Goal: Information Seeking & Learning: Learn about a topic

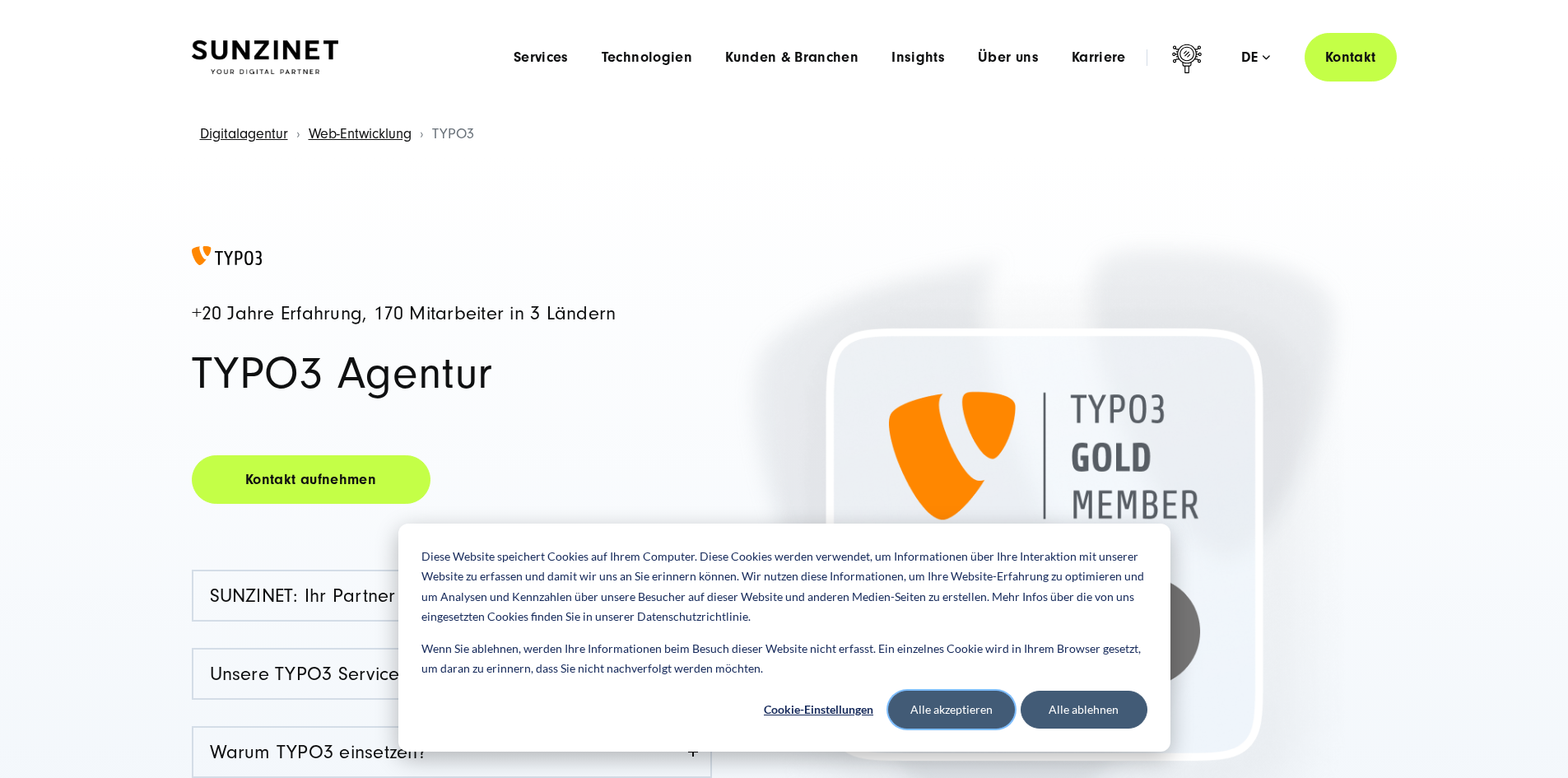
click at [935, 707] on button "Alle akzeptieren" at bounding box center [951, 709] width 127 height 38
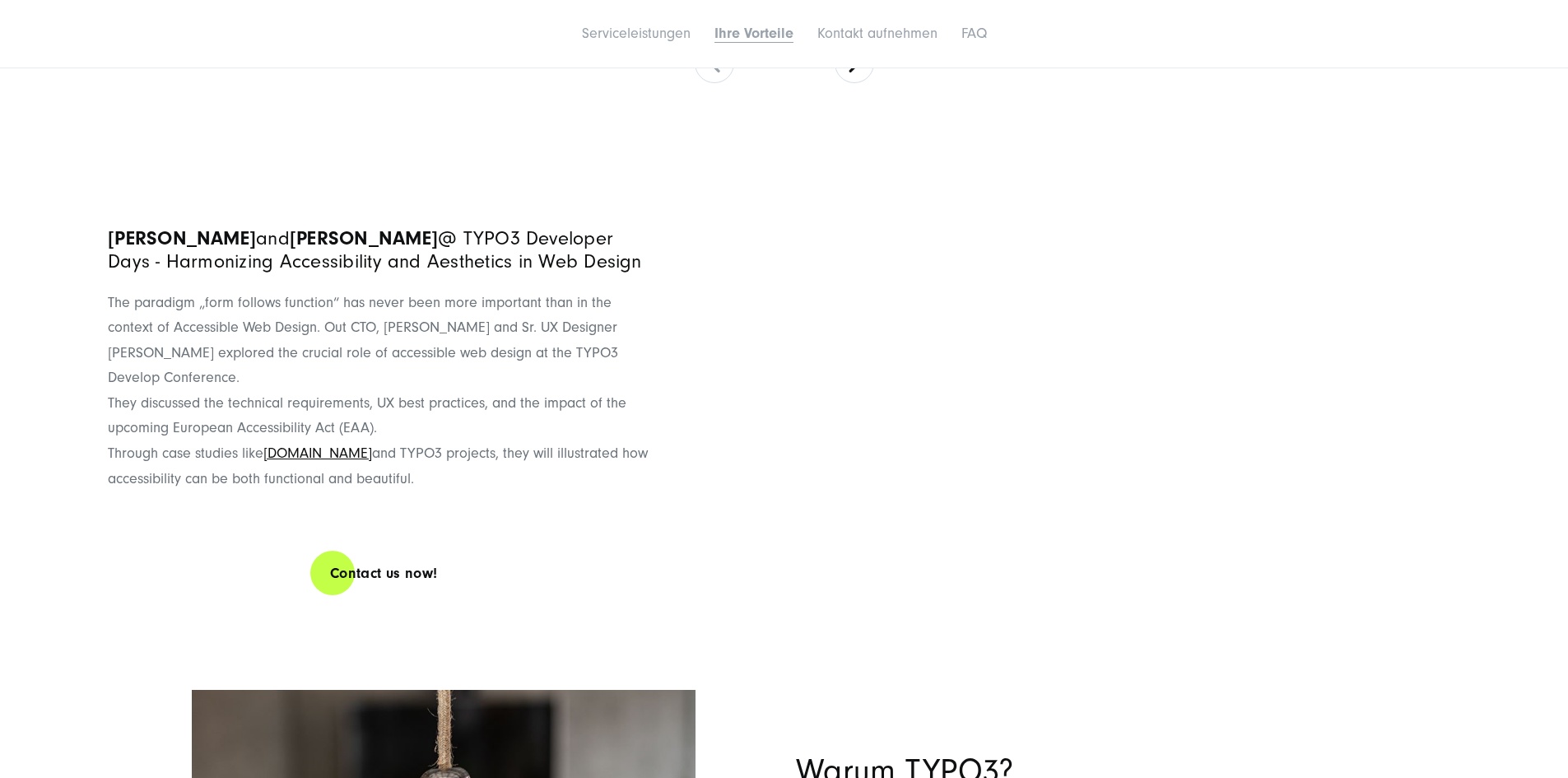
scroll to position [6583, 0]
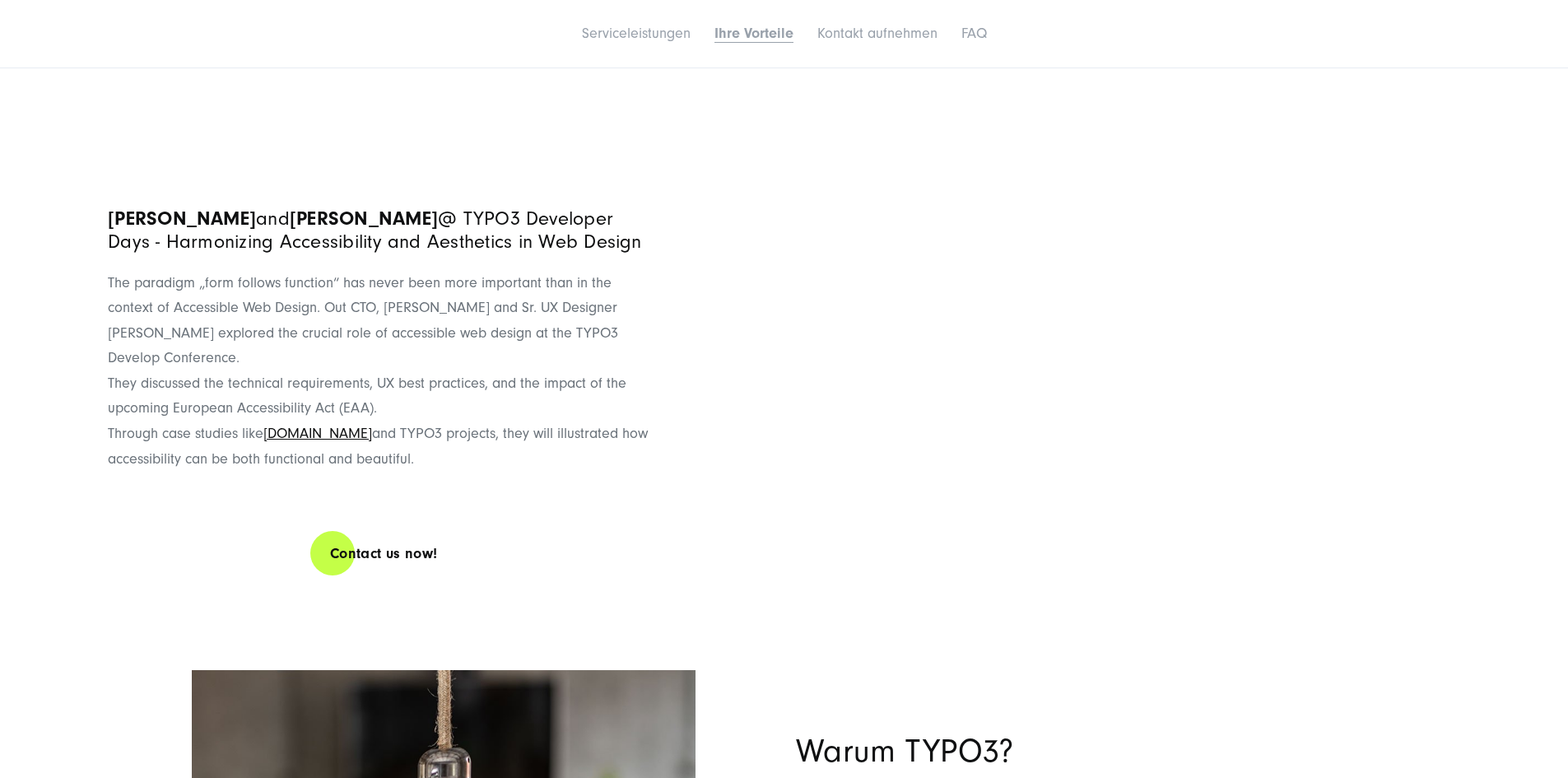
drag, startPoint x: 1208, startPoint y: 343, endPoint x: 992, endPoint y: 357, distance: 216.5
drag, startPoint x: 1190, startPoint y: 481, endPoint x: 527, endPoint y: 456, distance: 663.5
drag, startPoint x: 322, startPoint y: 422, endPoint x: 1017, endPoint y: 443, distance: 695.3
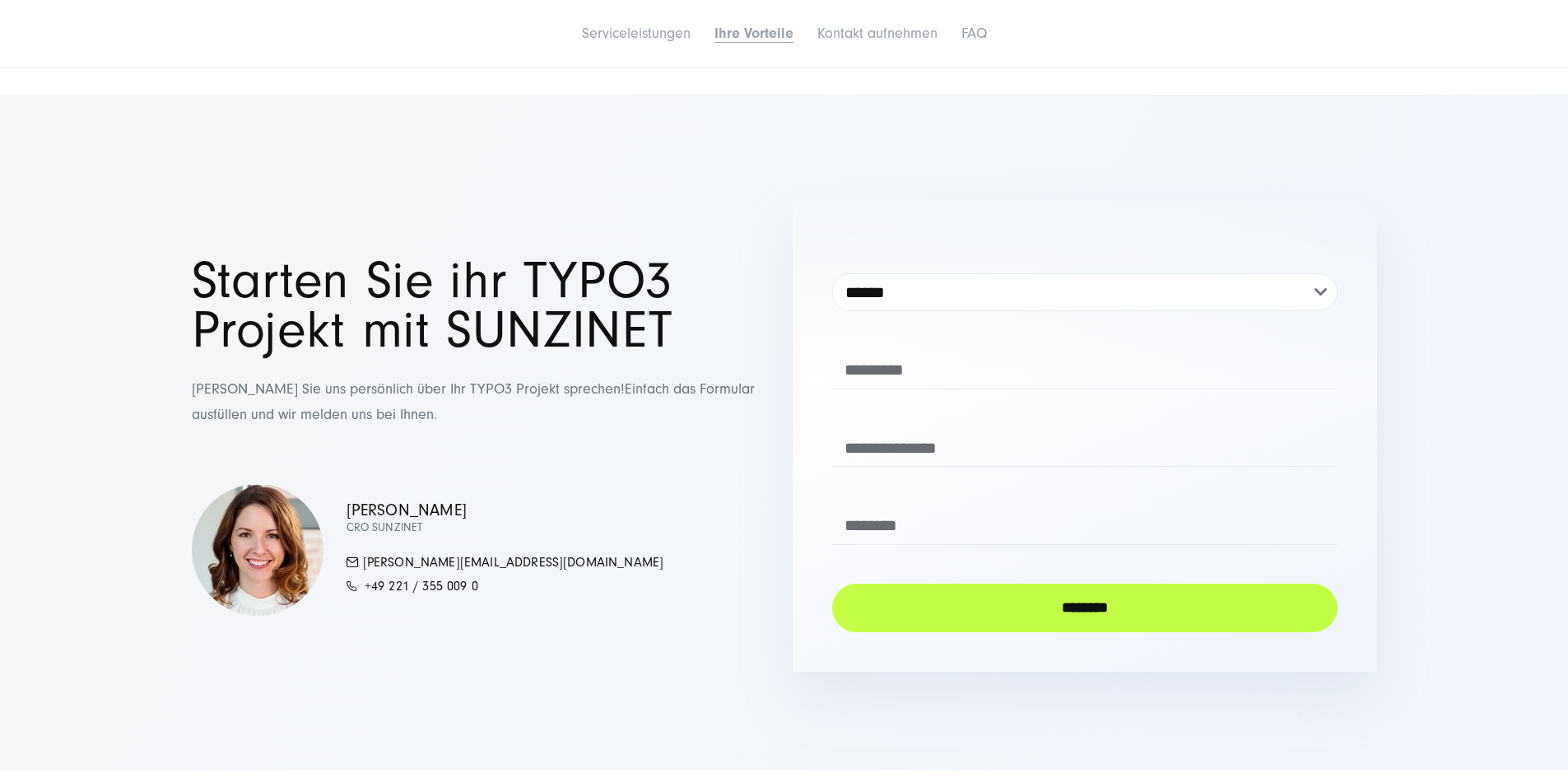
scroll to position [8805, 0]
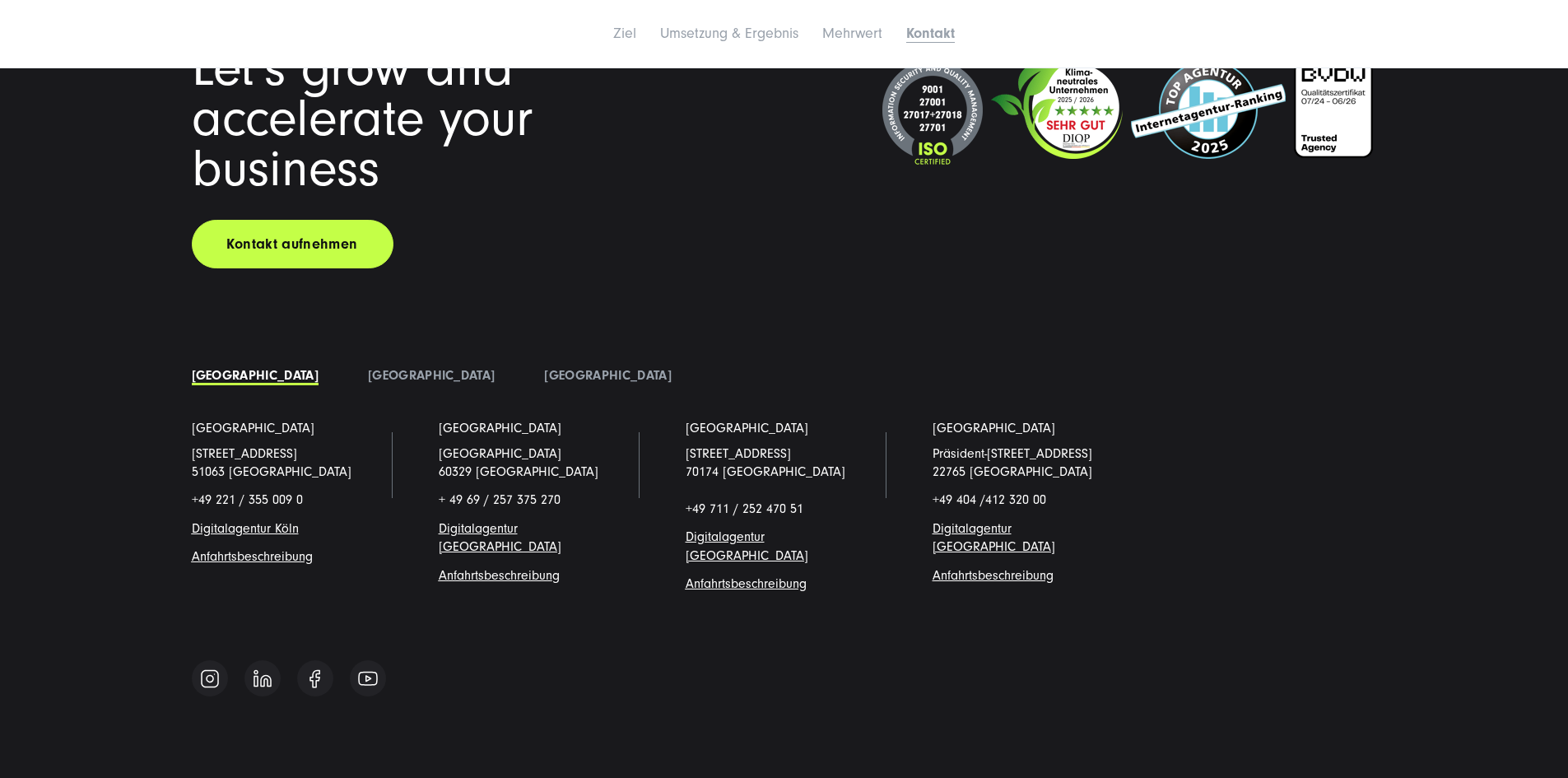
scroll to position [7226, 0]
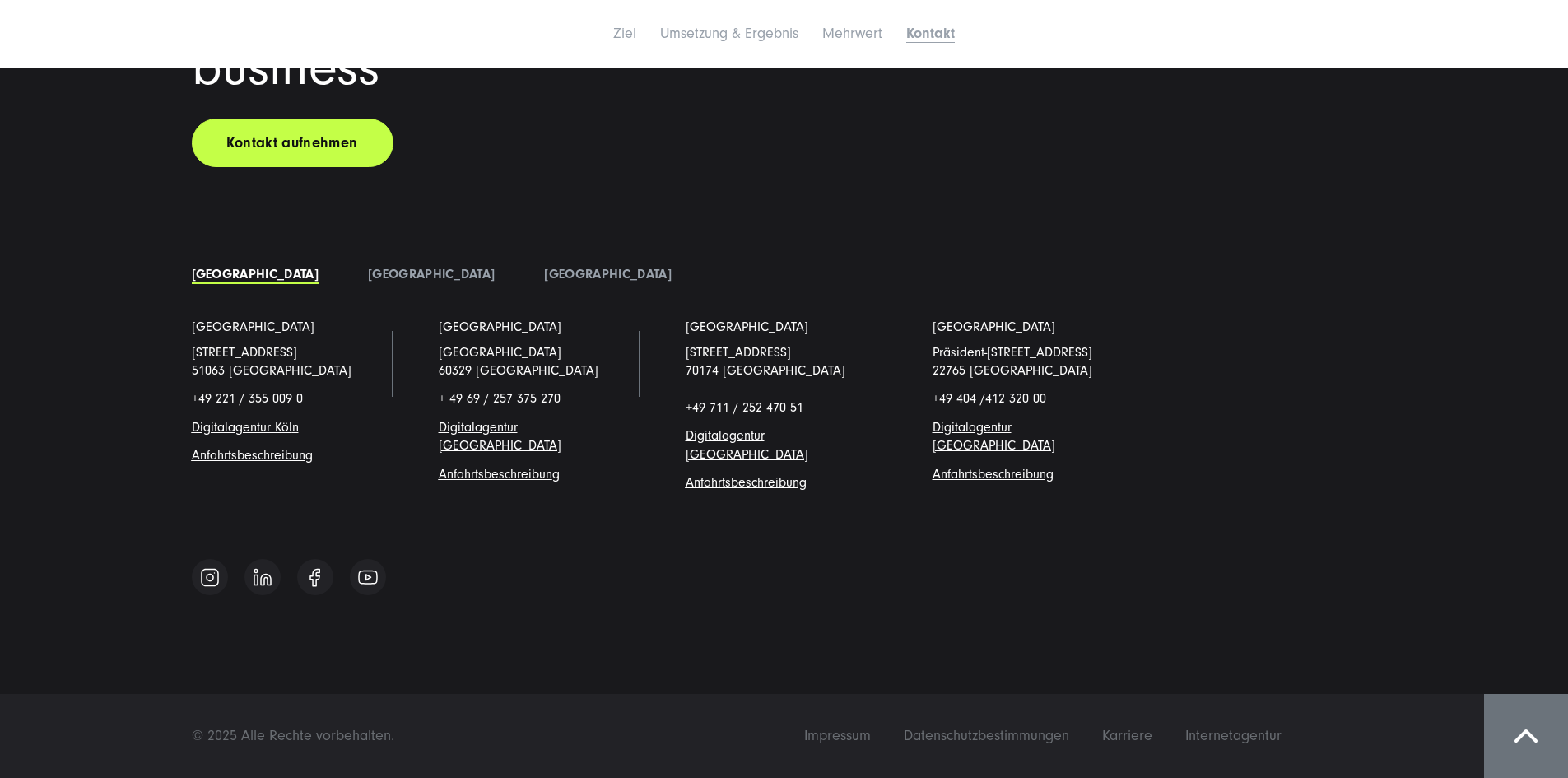
click at [933, 447] on span "Digitalagentur [GEOGRAPHIC_DATA]" at bounding box center [993, 435] width 122 height 33
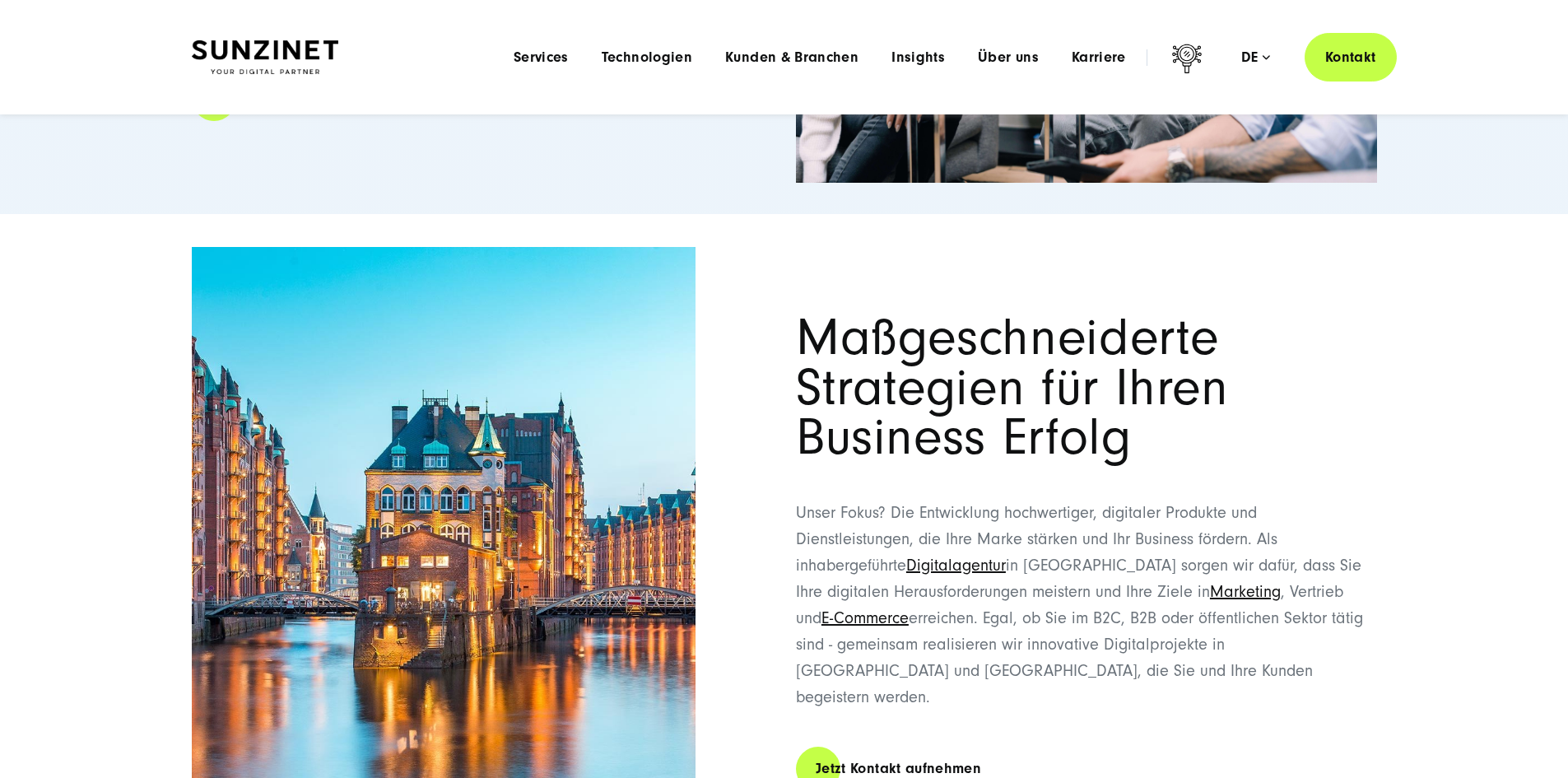
scroll to position [329, 0]
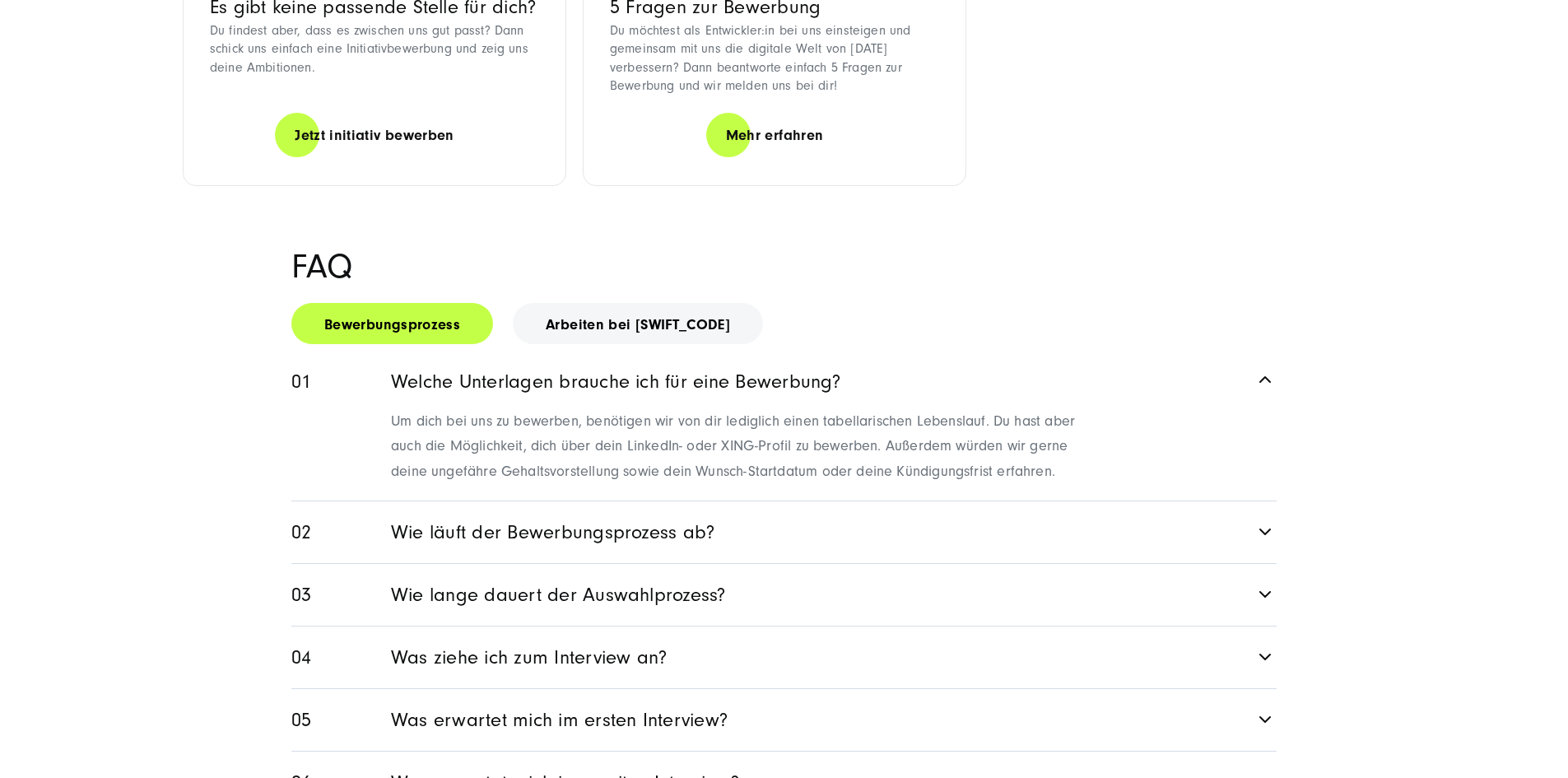
scroll to position [2140, 0]
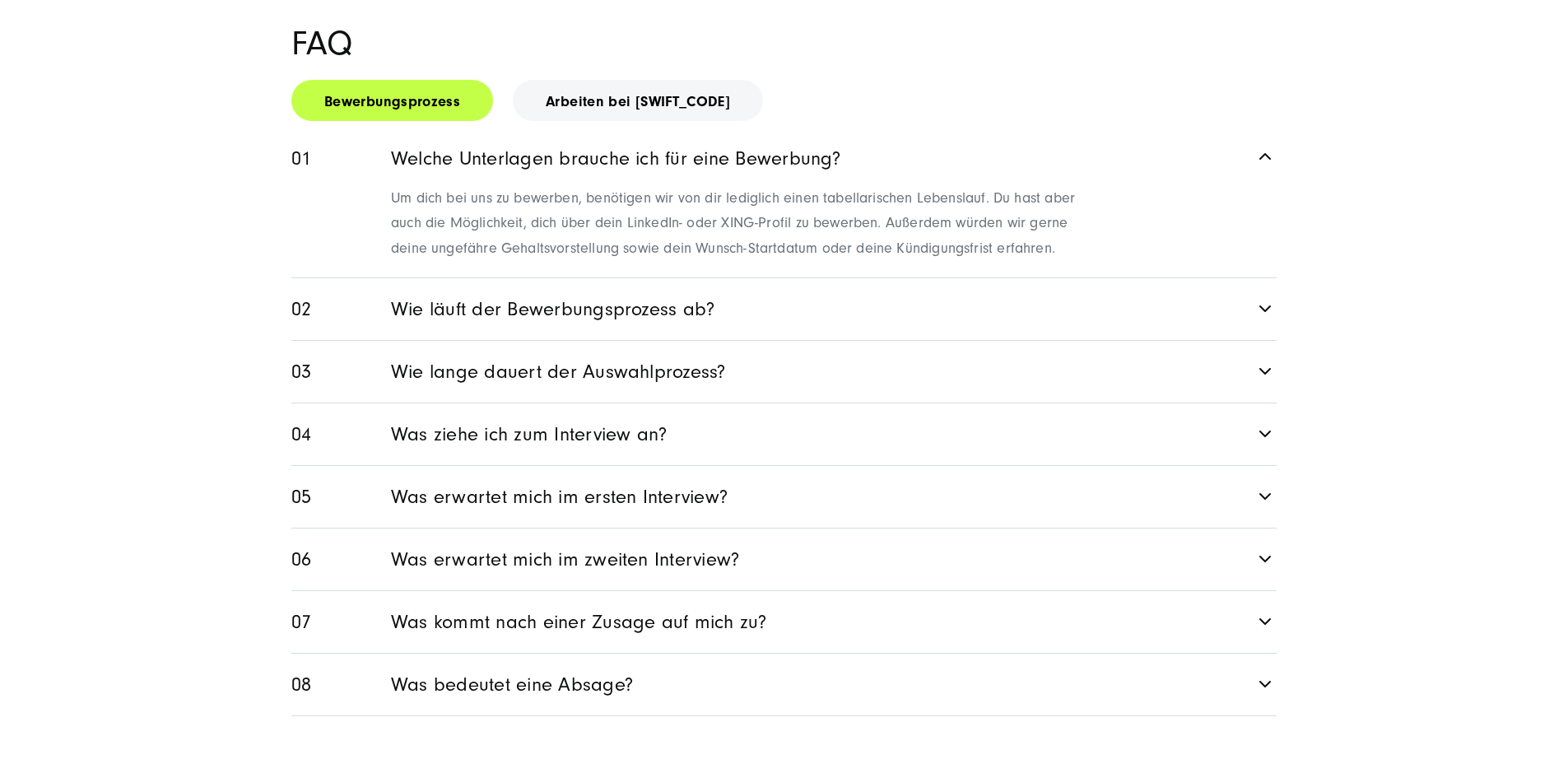
click at [419, 340] on link "Wie läuft der Bewerbungsprozess ab?" at bounding box center [783, 309] width 985 height 62
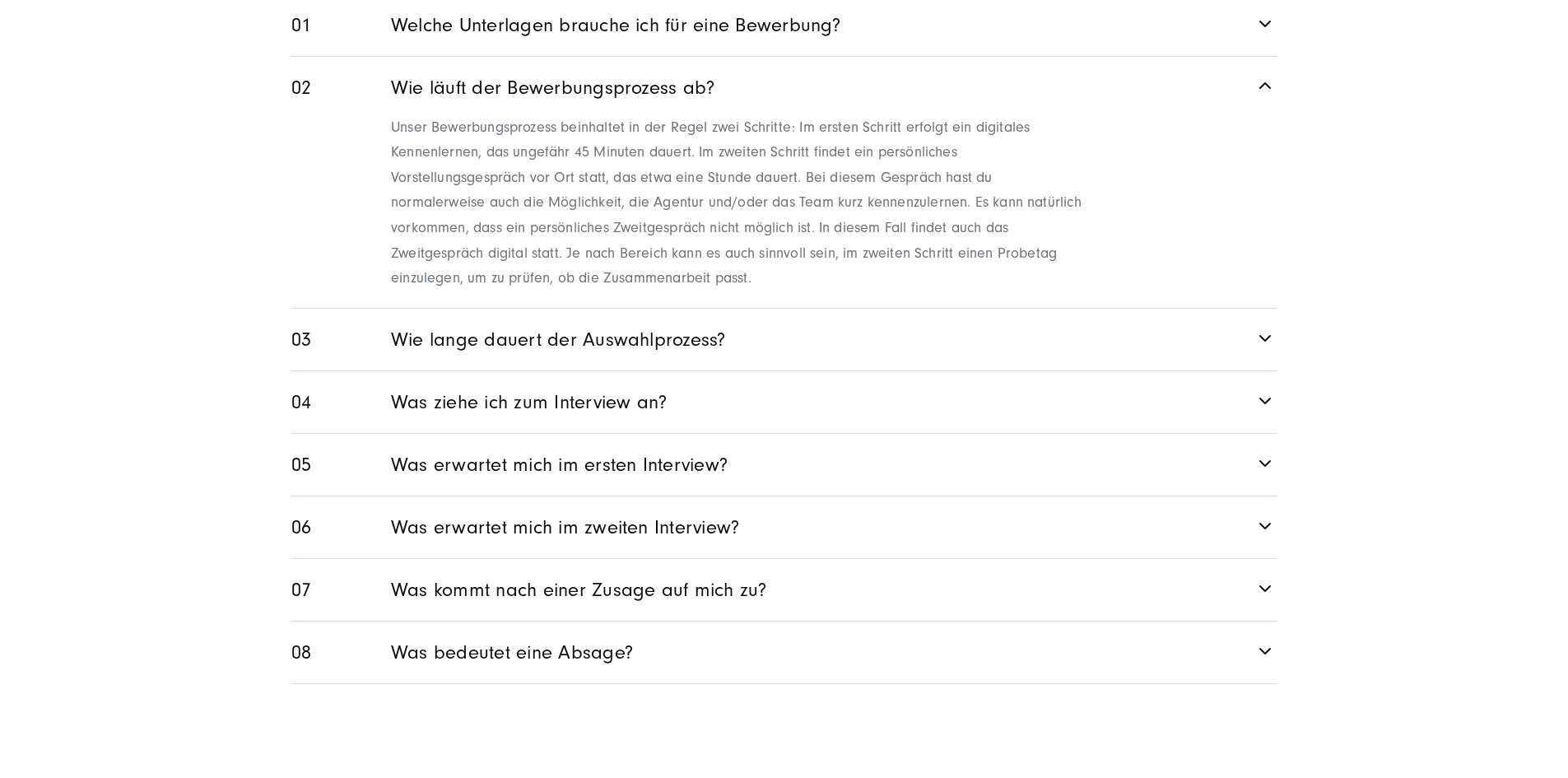
scroll to position [2304, 0]
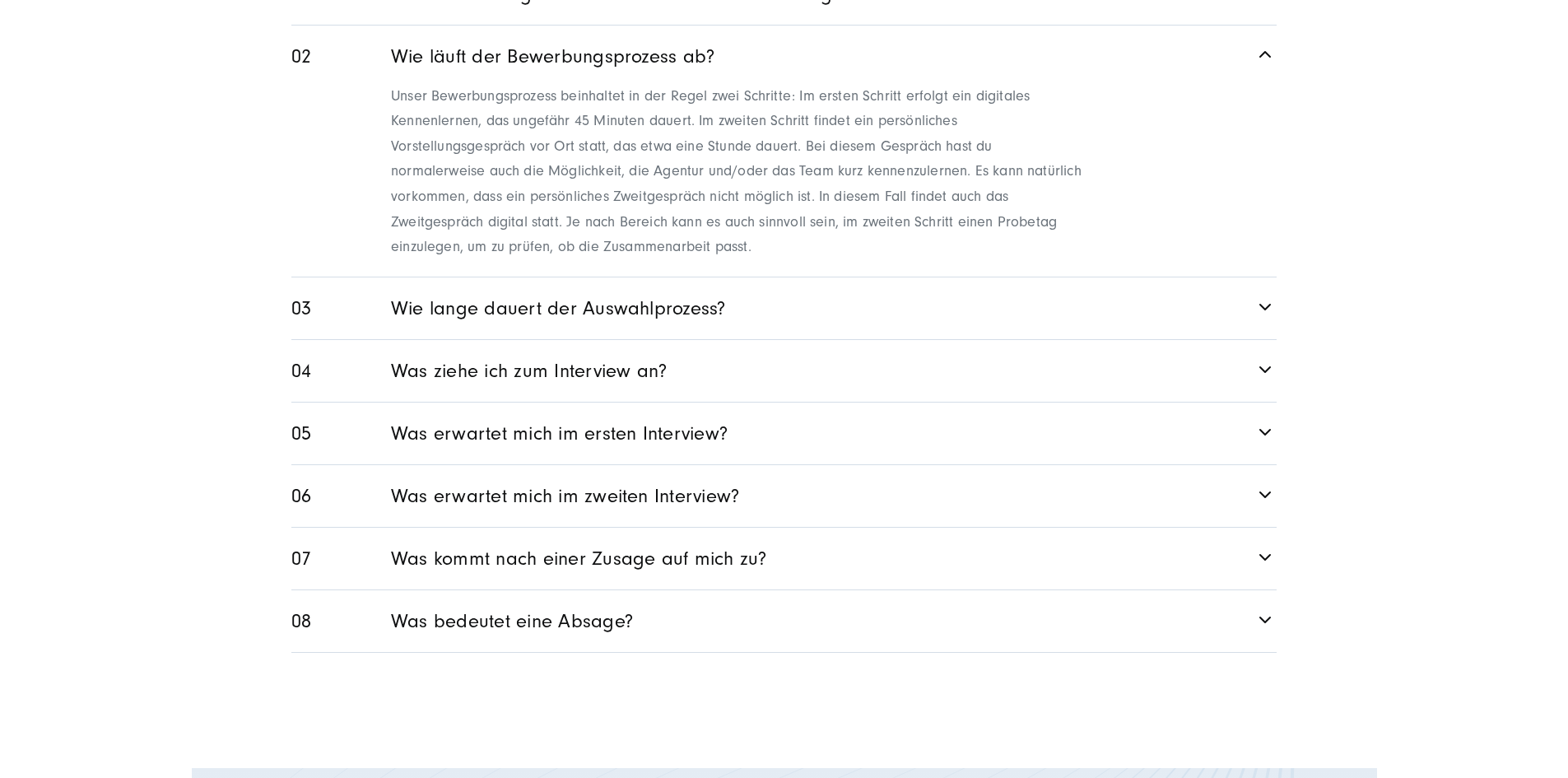
click at [462, 339] on link "Wie lange dauert der Auswahlprozess?" at bounding box center [783, 308] width 985 height 62
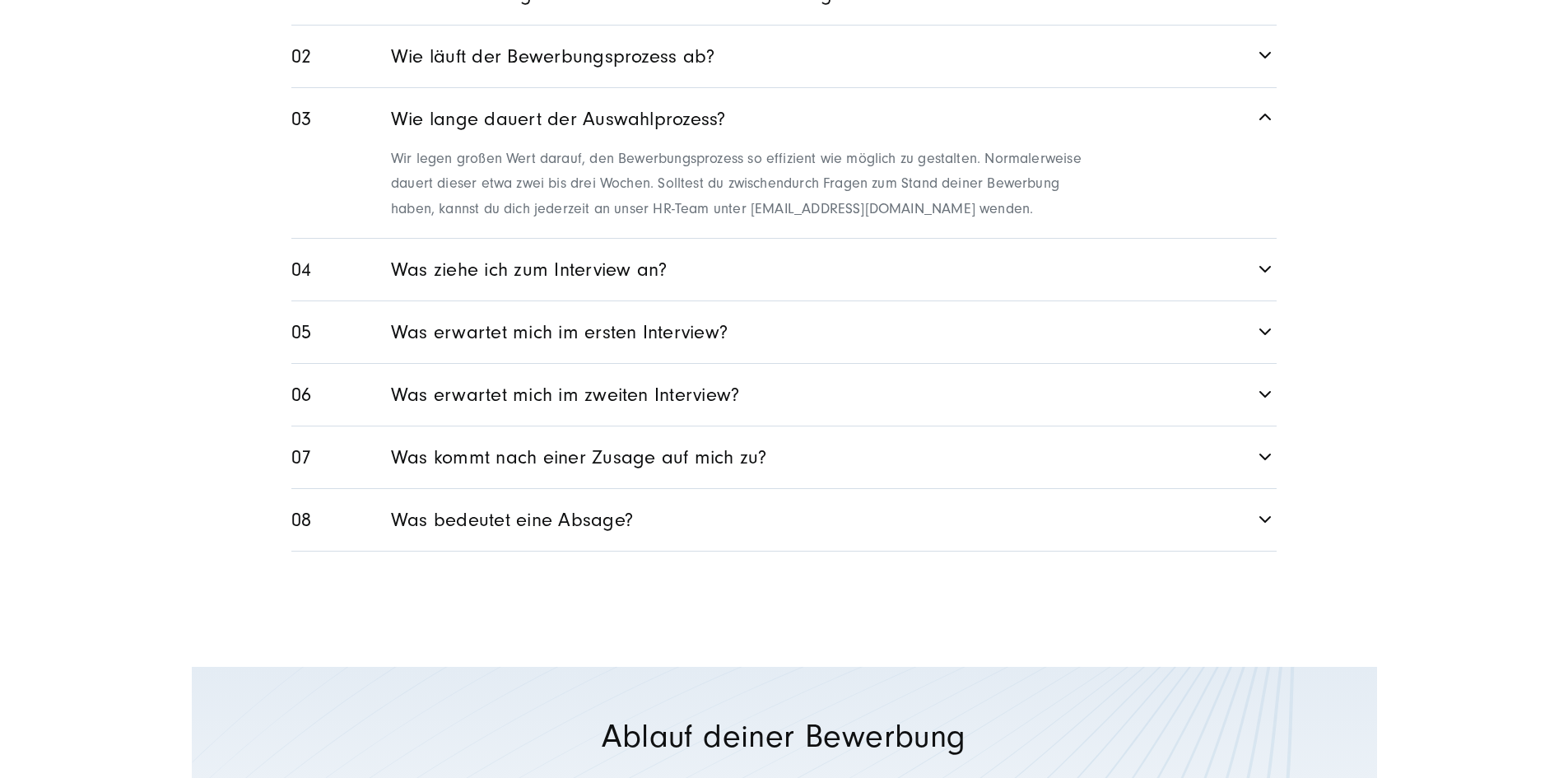
click at [484, 300] on link "Was ziehe ich zum Interview an?" at bounding box center [783, 269] width 985 height 62
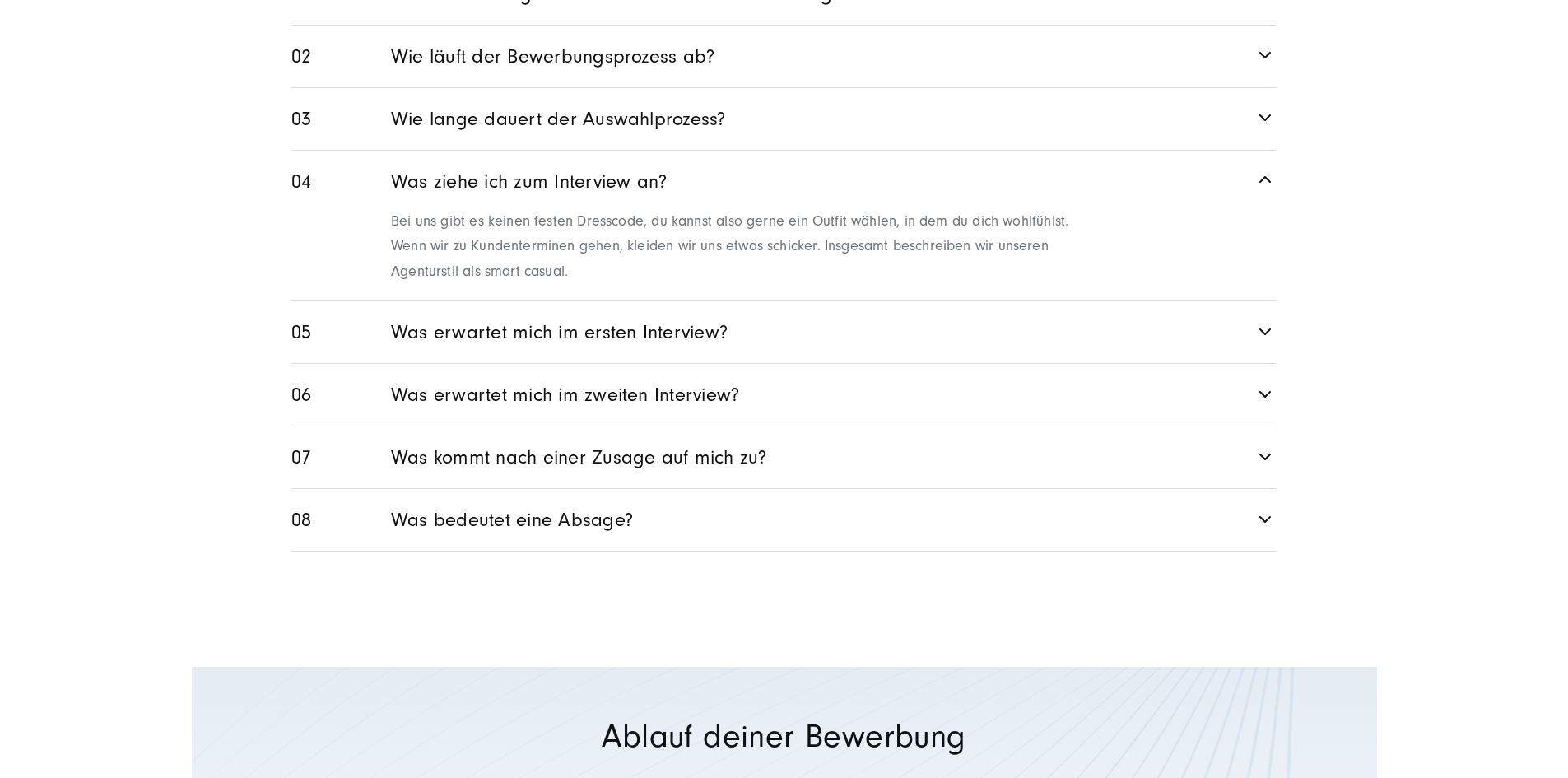
click at [562, 363] on link "Was erwartet mich im ersten Interview?" at bounding box center [783, 332] width 985 height 62
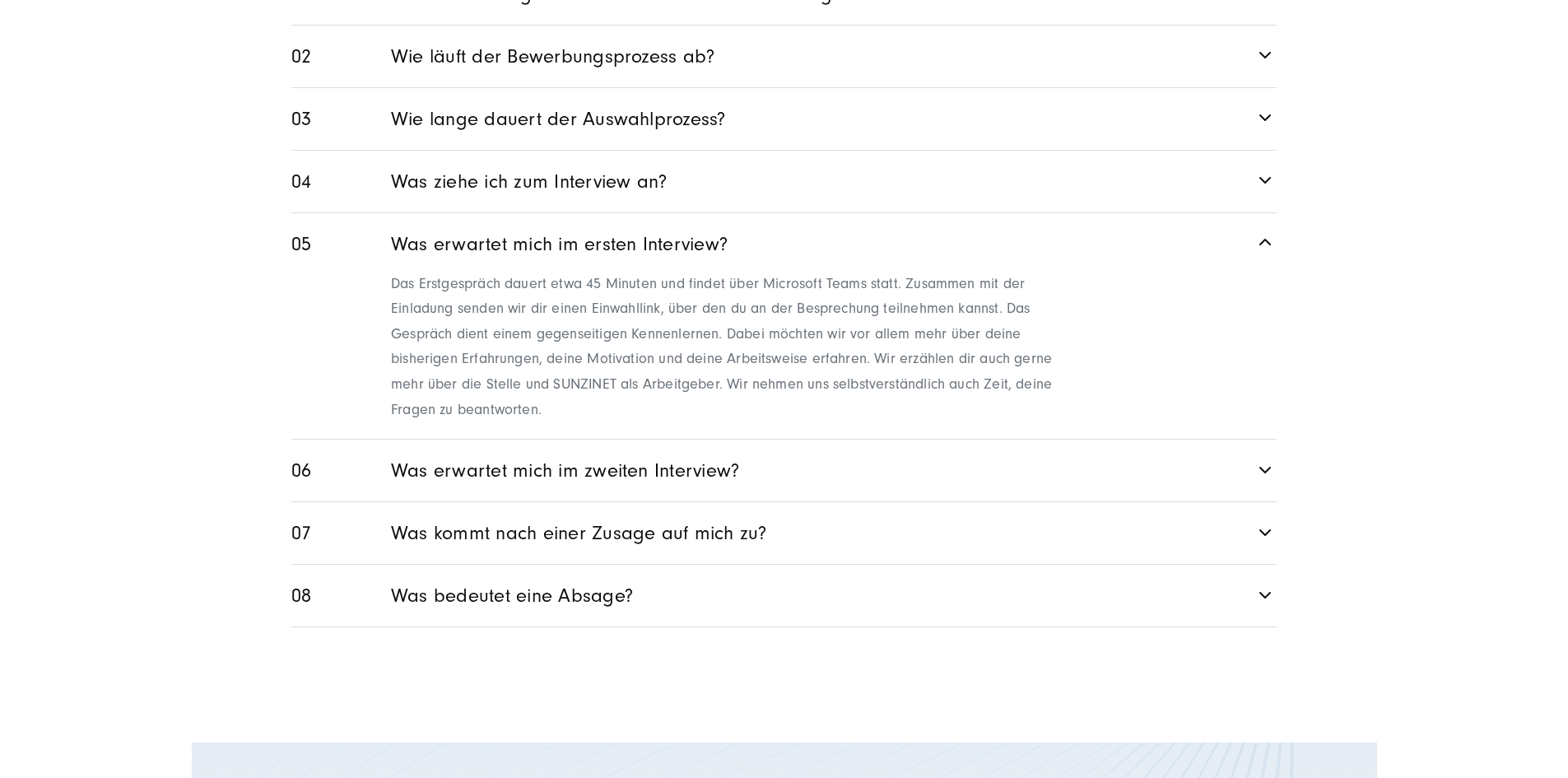
click at [548, 501] on link "Was erwartet mich im zweiten Interview?" at bounding box center [783, 470] width 985 height 62
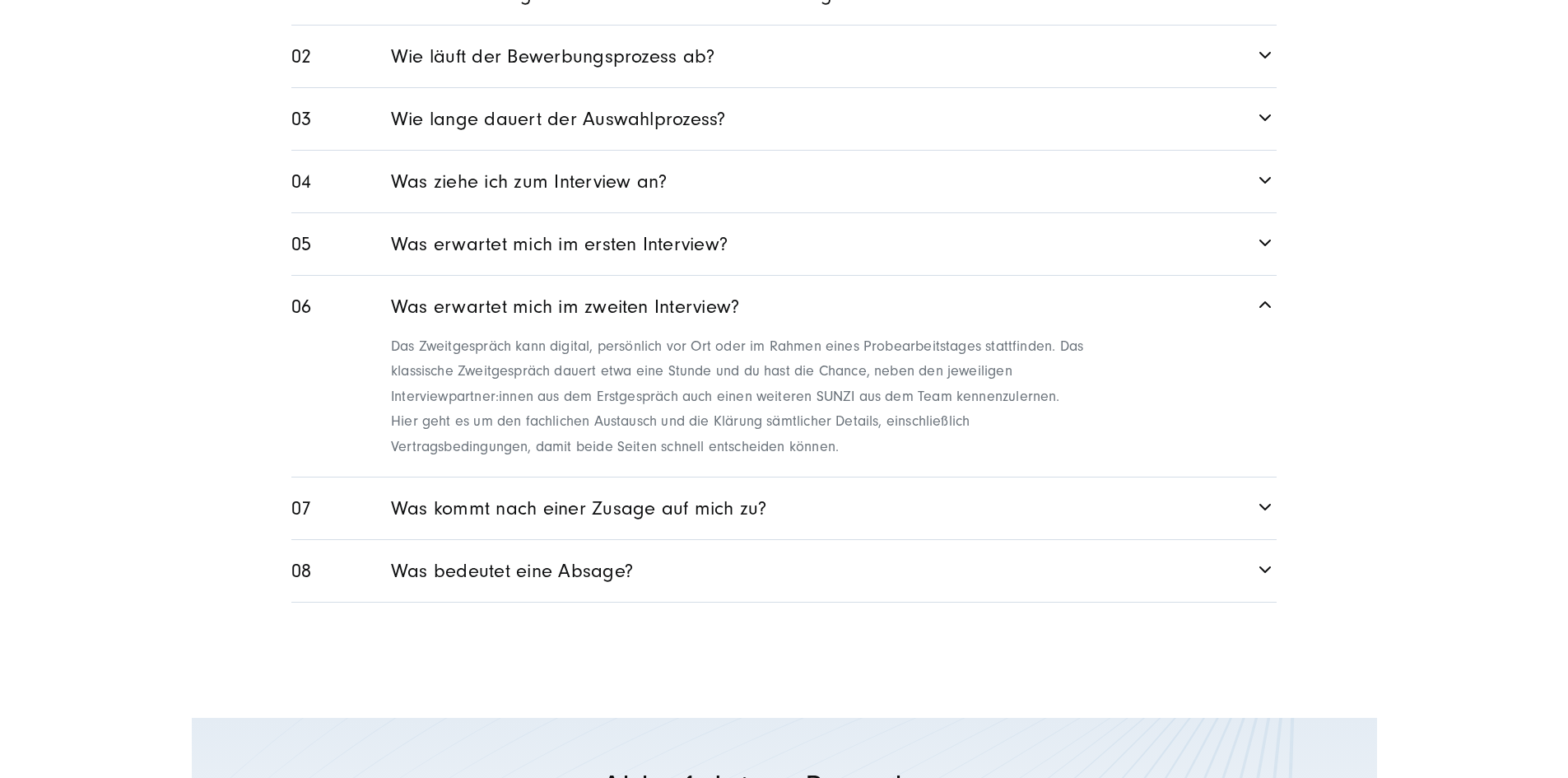
click at [603, 539] on link "Was kommt nach einer Zusage auf mich zu?" at bounding box center [783, 508] width 985 height 62
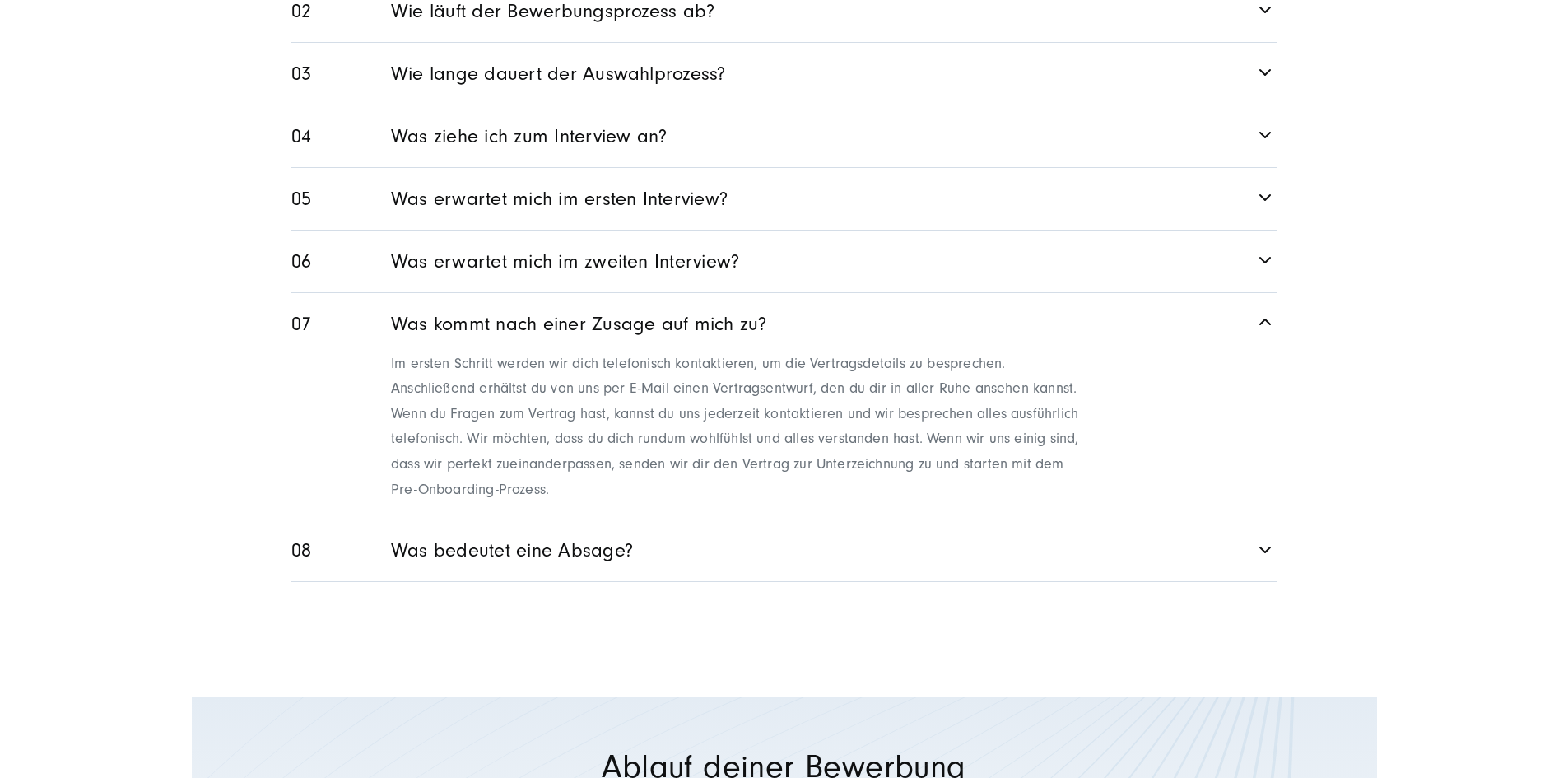
scroll to position [2386, 0]
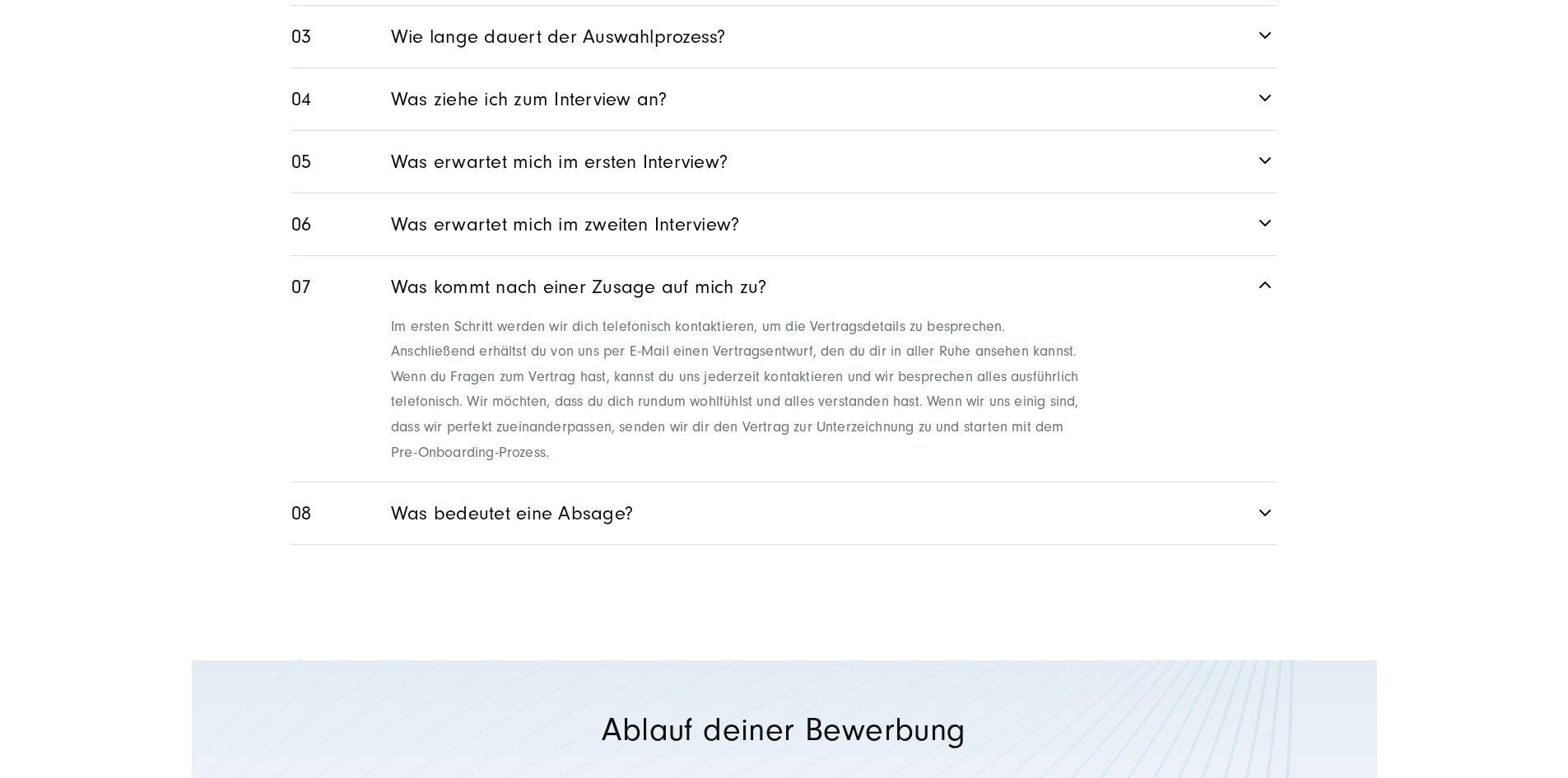
click at [472, 544] on link "Was bedeutet eine Absage?" at bounding box center [783, 512] width 985 height 62
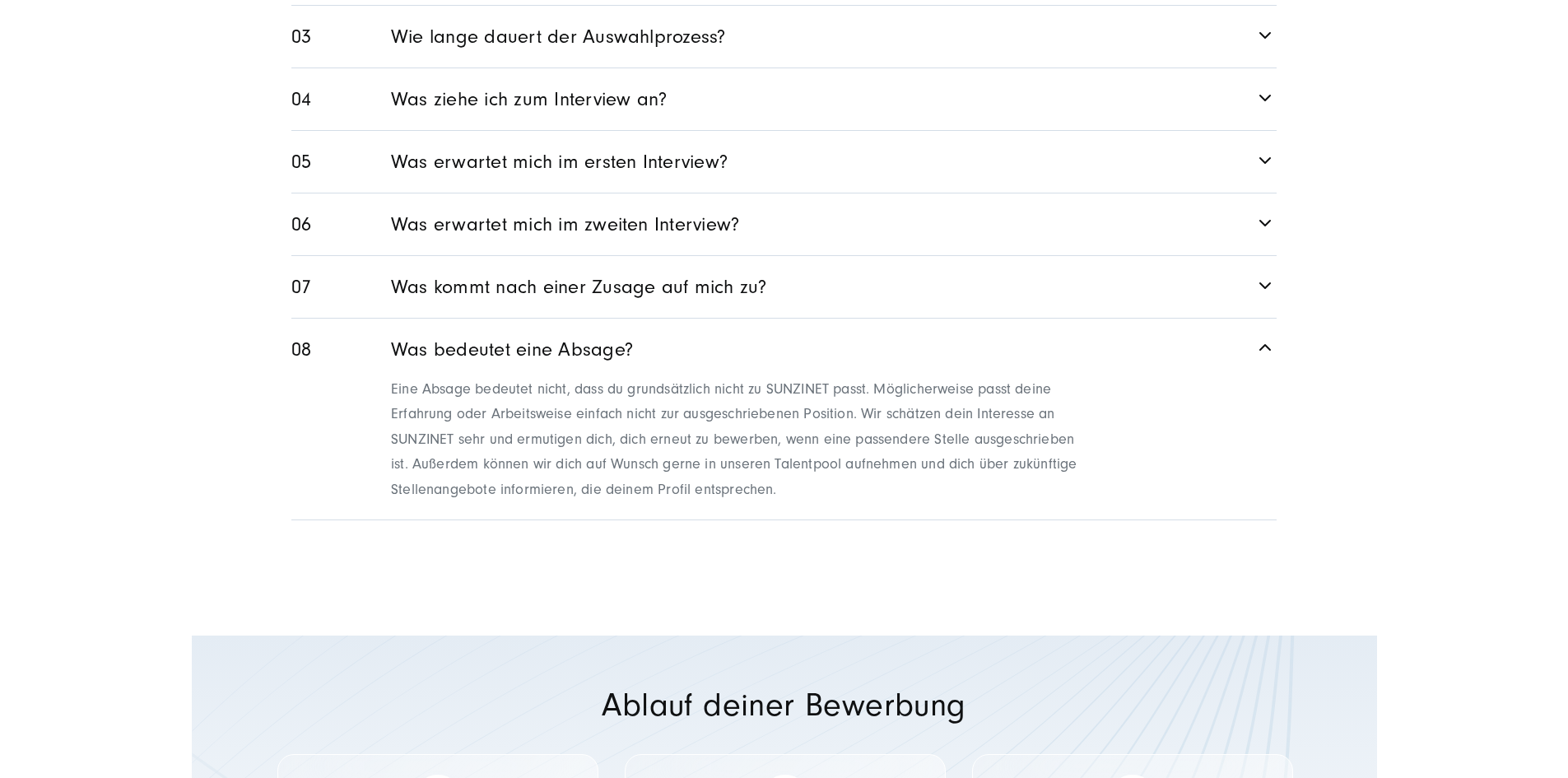
click at [1337, 481] on section "FAQ Bewerbungsprozess Arbeiten bei [SWIFT_CODE] Welche Unterlagen brauche ich f…" at bounding box center [784, 173] width 1568 height 824
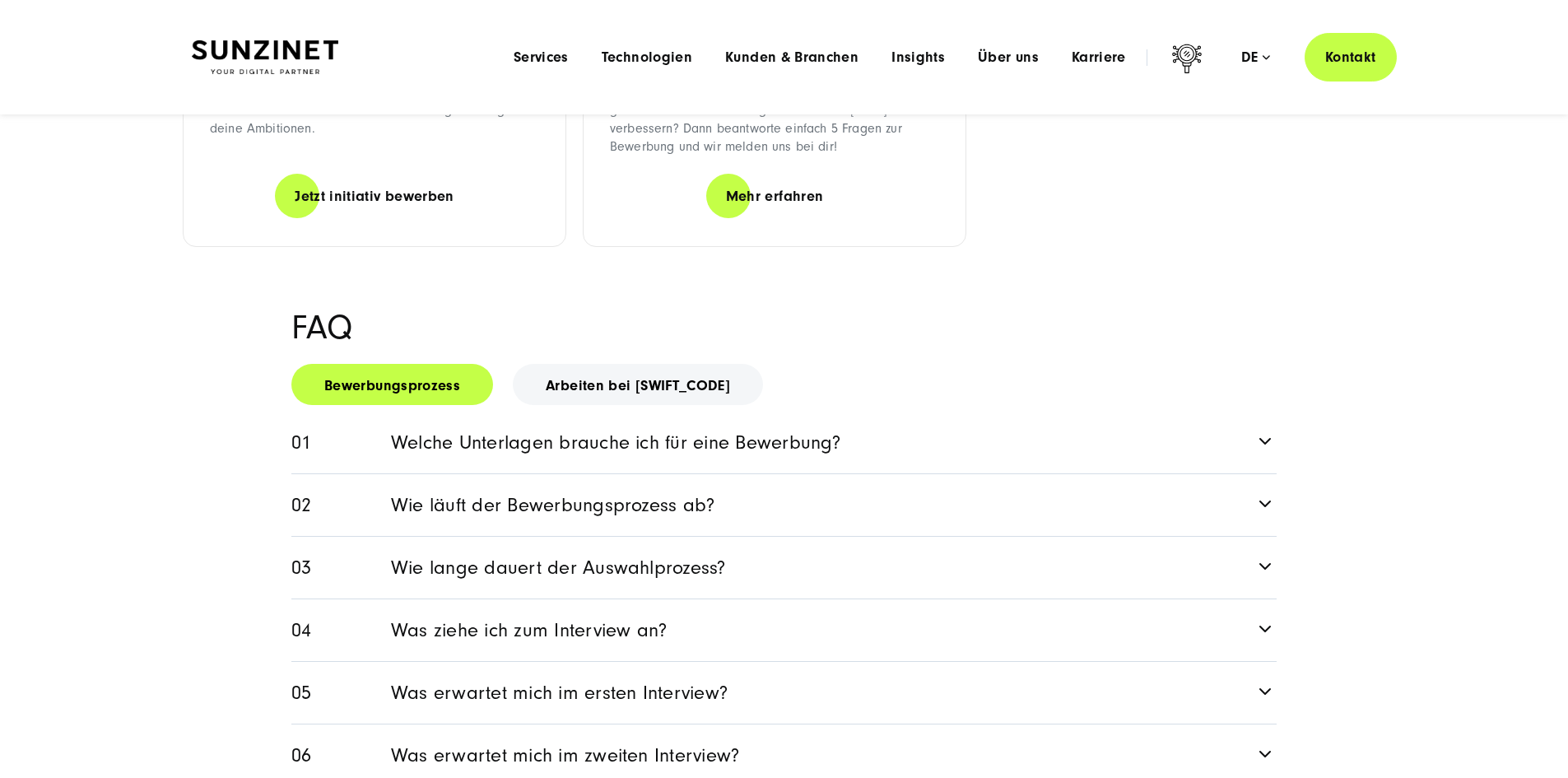
scroll to position [1810, 0]
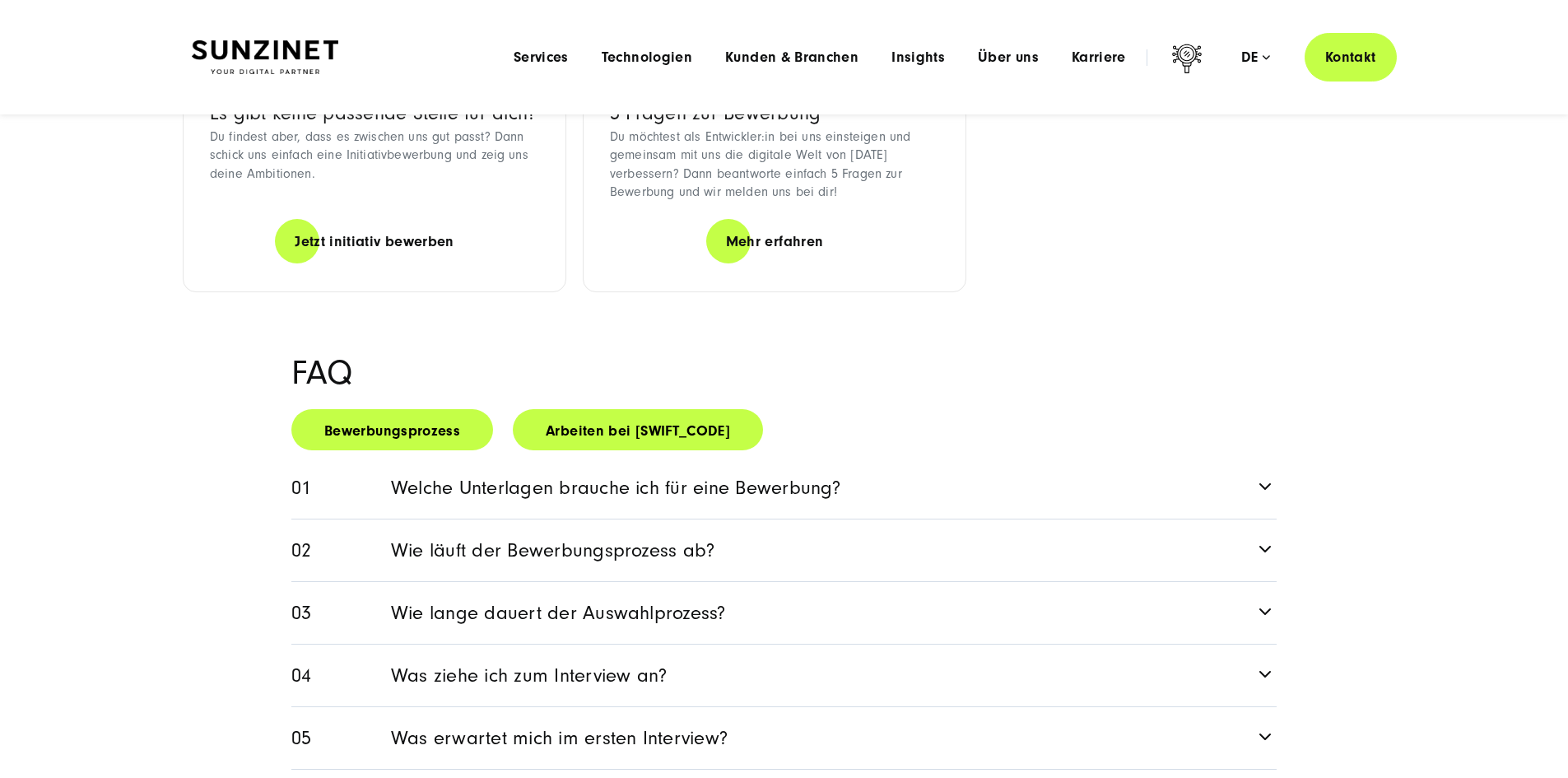
click at [615, 450] on link "Arbeiten bei [SWIFT_CODE]" at bounding box center [638, 430] width 250 height 41
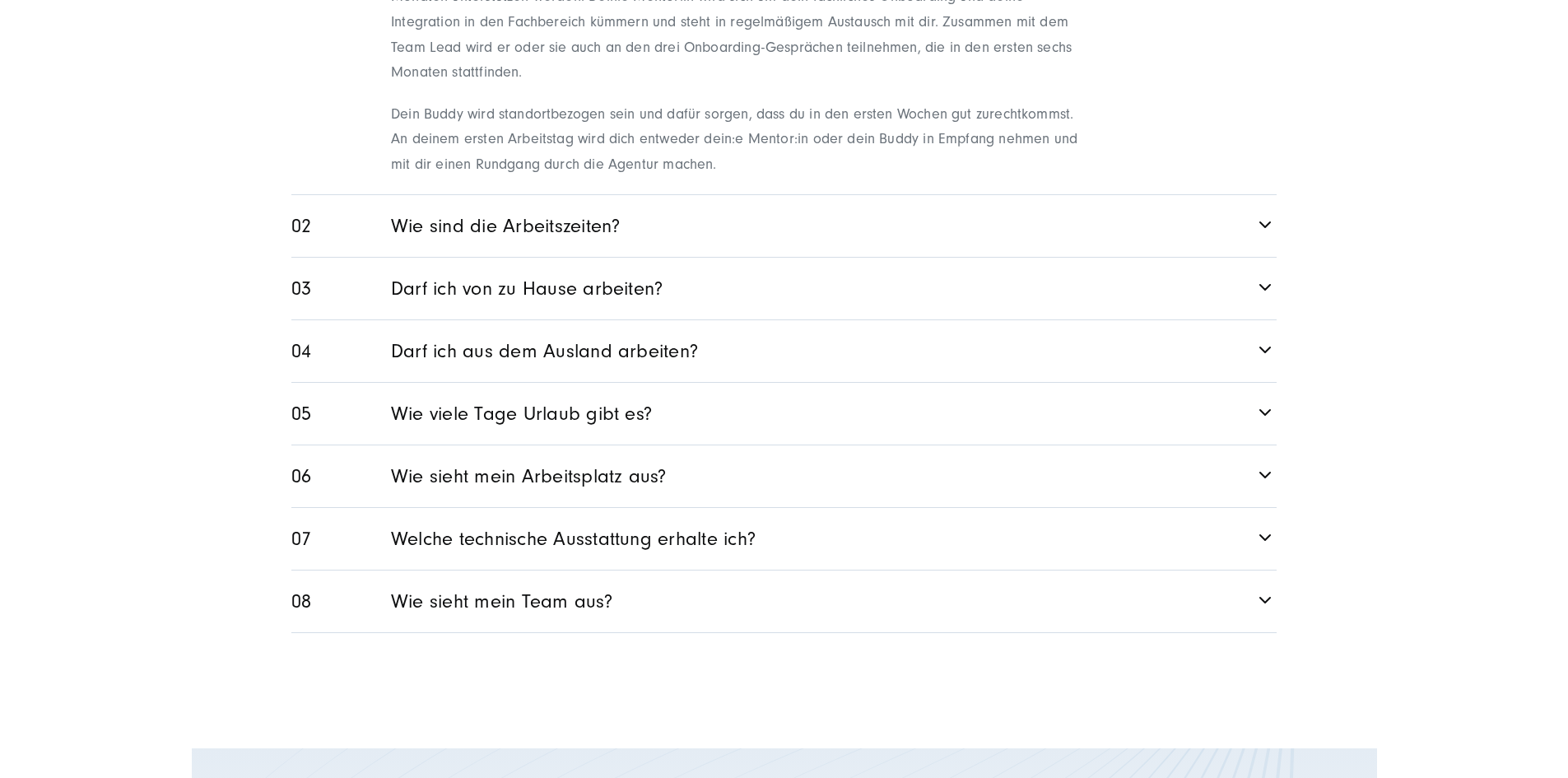
scroll to position [2469, 0]
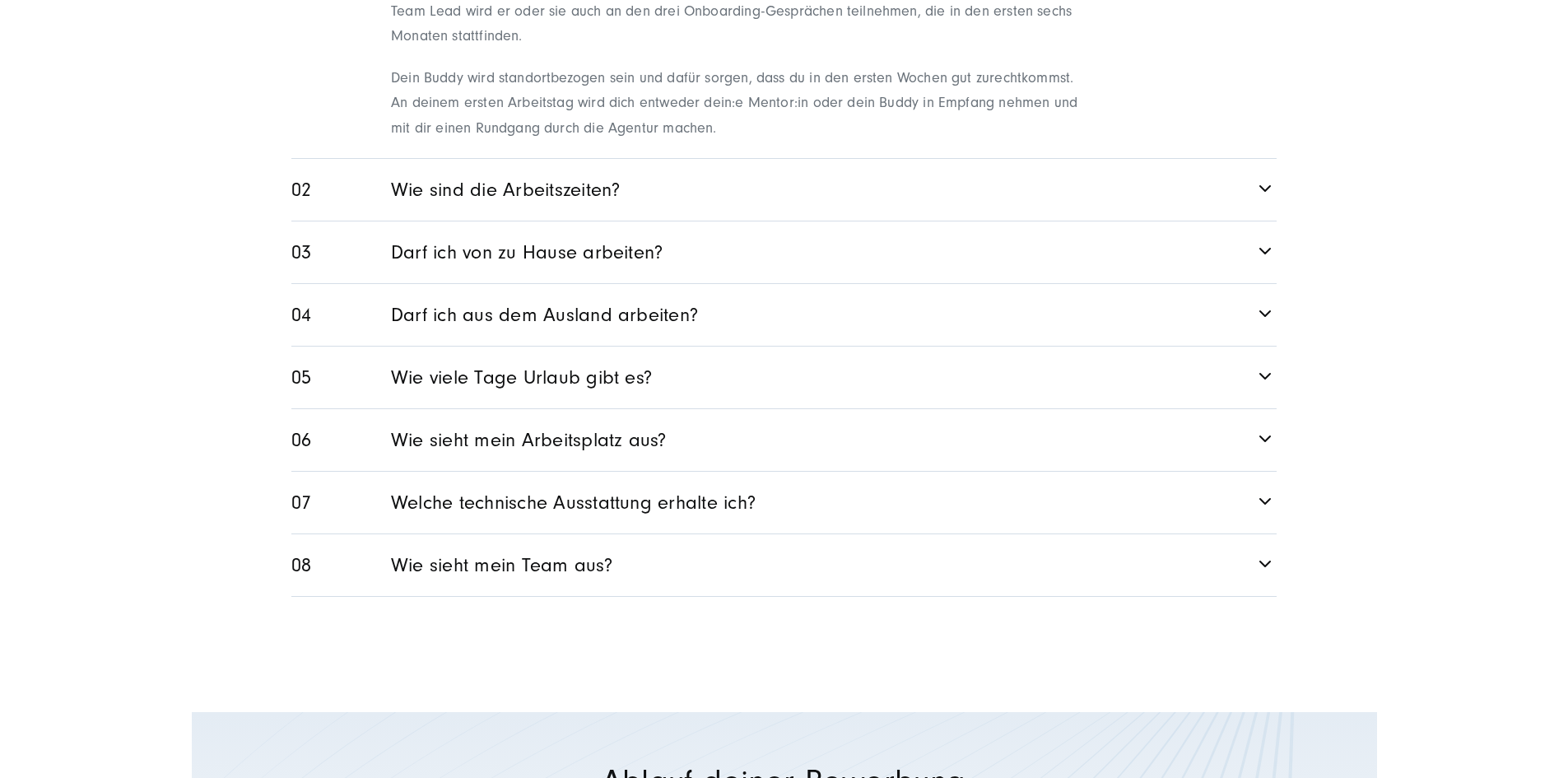
click at [403, 220] on link "Wie sind die Arbeitszeiten?" at bounding box center [783, 189] width 985 height 62
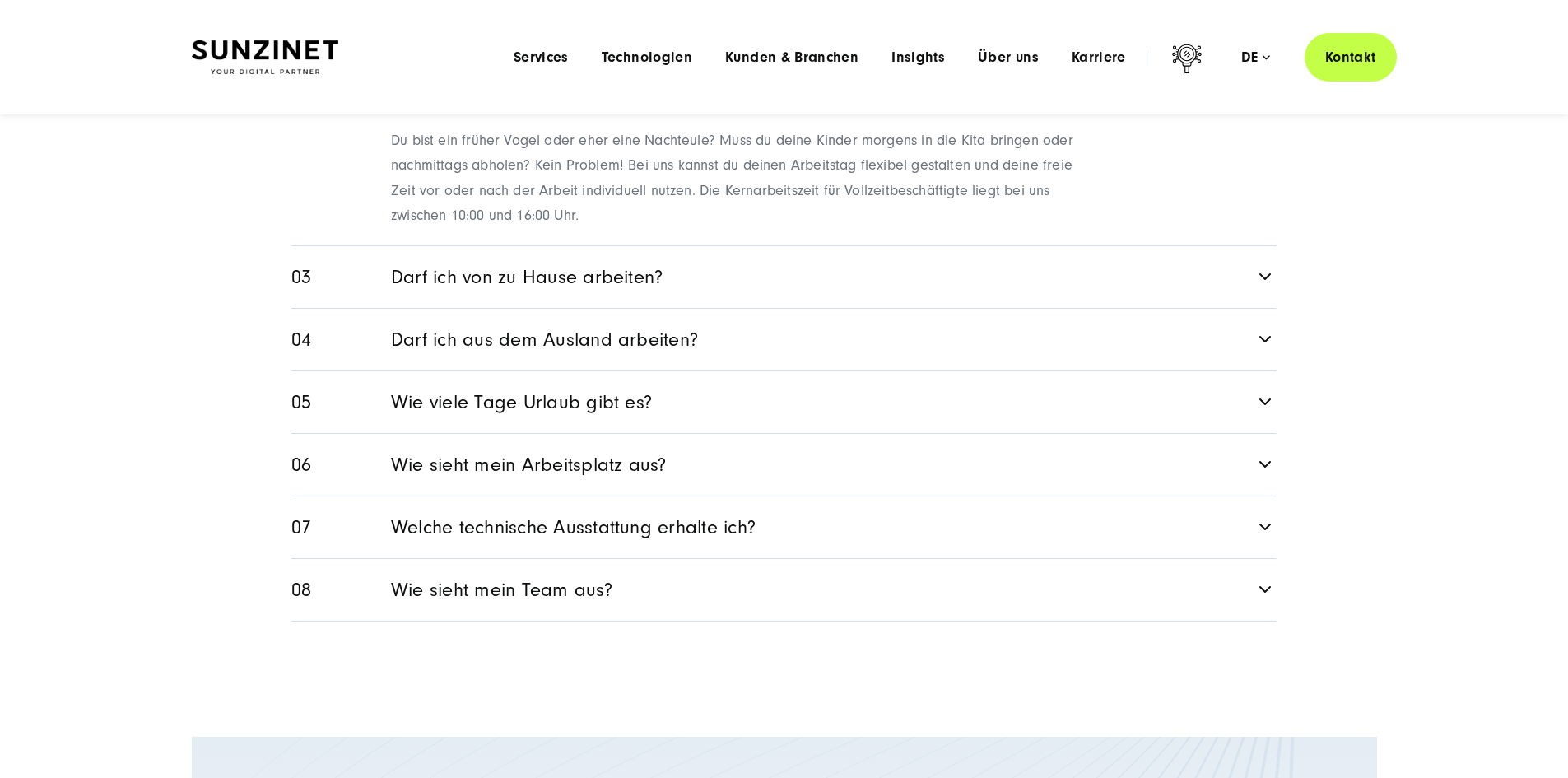
scroll to position [2222, 0]
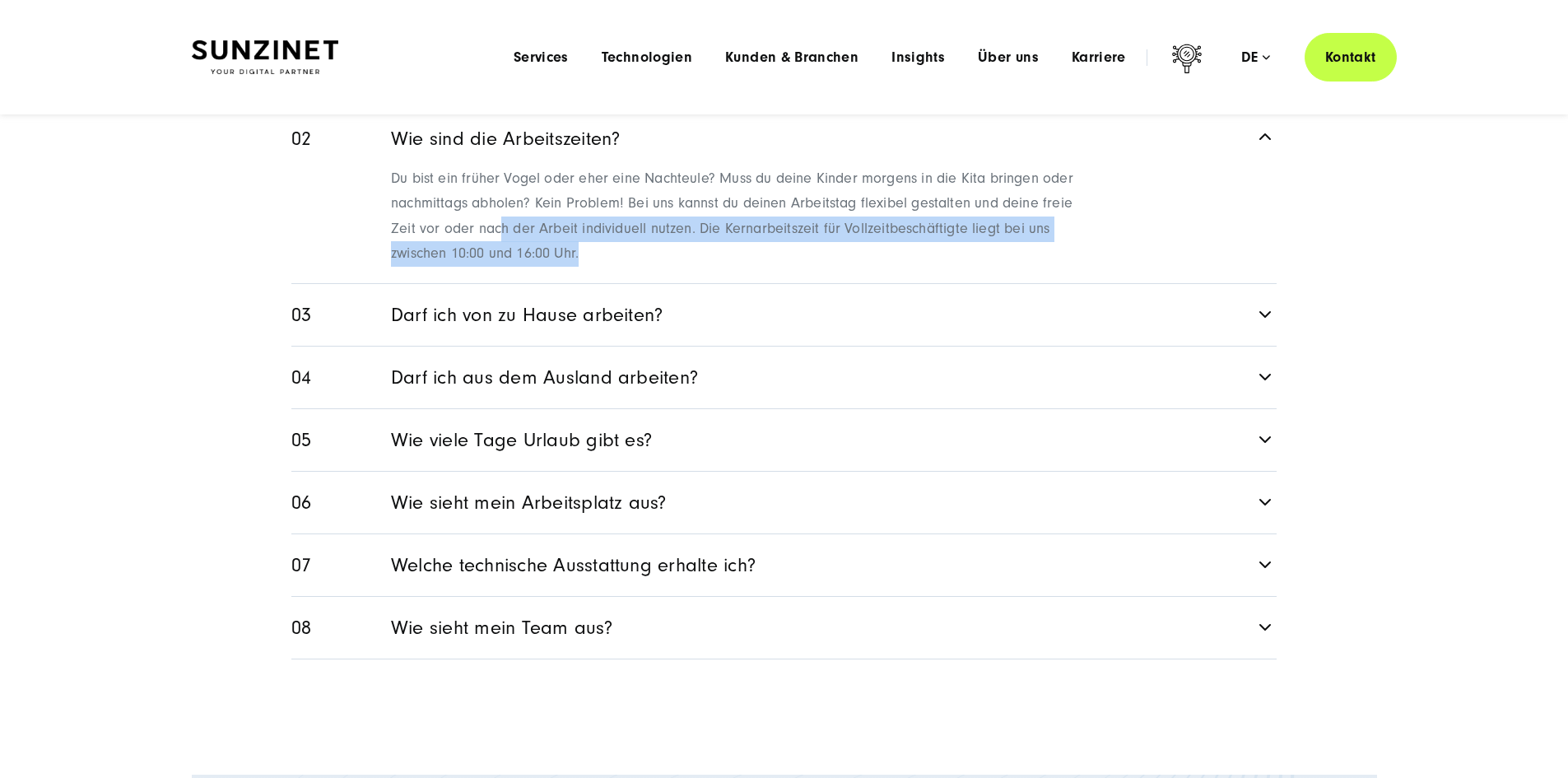
drag, startPoint x: 504, startPoint y: 282, endPoint x: 984, endPoint y: 316, distance: 481.2
click at [984, 267] on p "Du bist ein früher Vogel oder eher eine Nachteule? Muss du deine Kinder morgens…" at bounding box center [739, 216] width 697 height 100
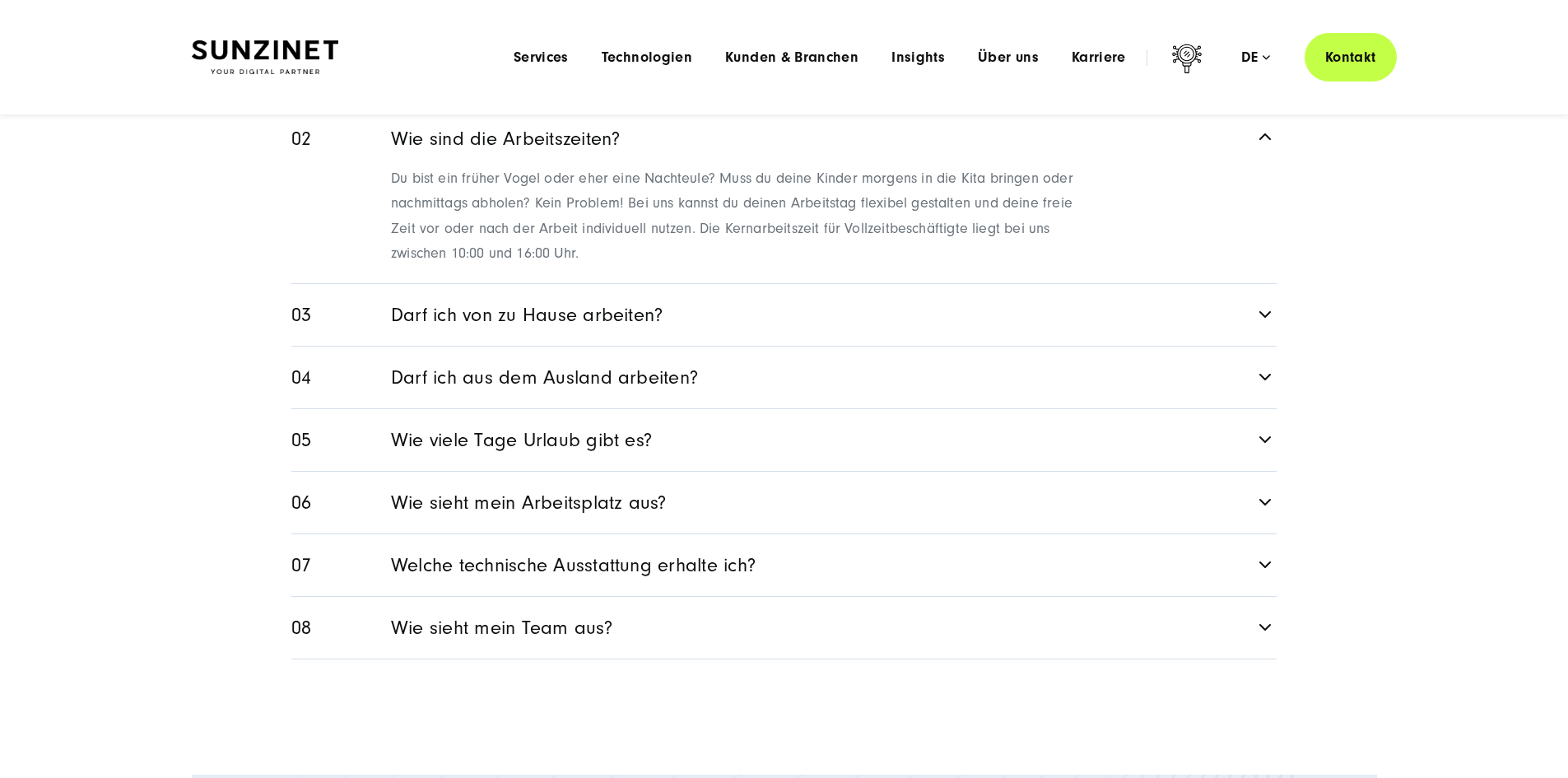
click at [268, 242] on div "FAQ Bewerbungsprozess Arbeiten bei [SWIFT_CODE] Welche Unterlagen brauche ich f…" at bounding box center [783, 301] width 1051 height 715
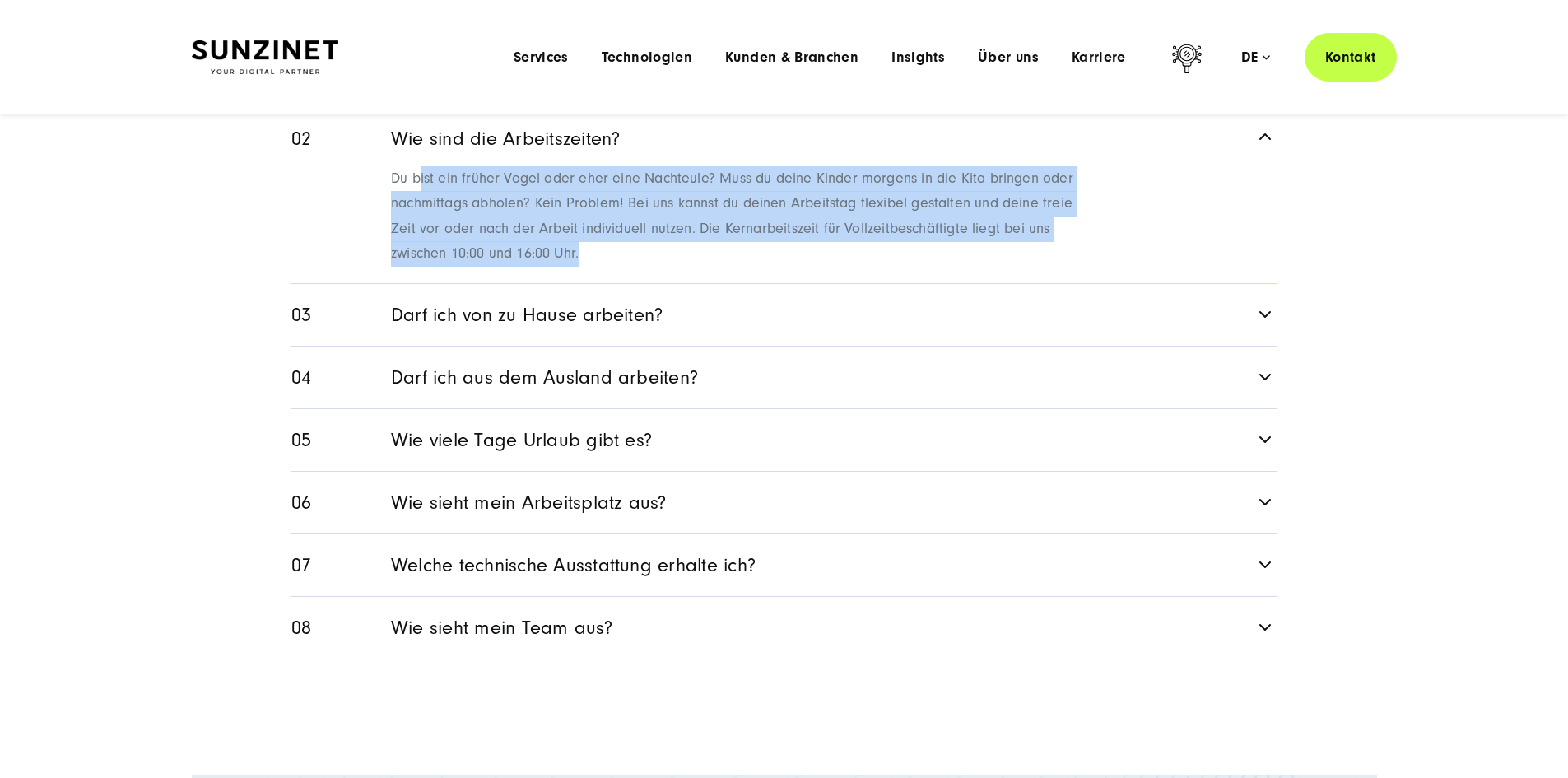
drag, startPoint x: 419, startPoint y: 237, endPoint x: 981, endPoint y: 305, distance: 566.1
click at [981, 267] on p "Du bist ein früher Vogel oder eher eine Nachteule? Muss du deine Kinder morgens…" at bounding box center [739, 216] width 697 height 100
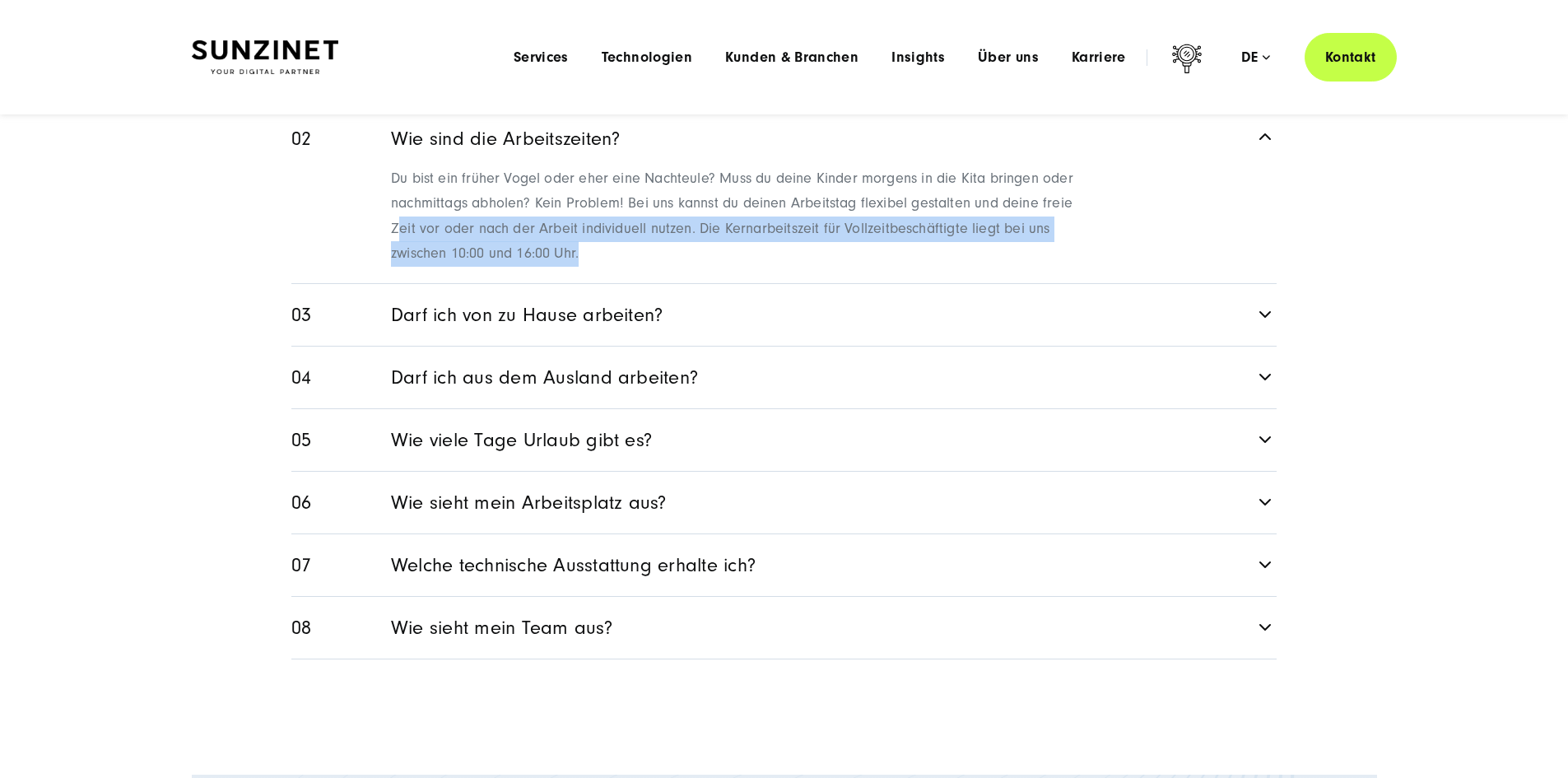
drag, startPoint x: 426, startPoint y: 289, endPoint x: 906, endPoint y: 306, distance: 480.3
click at [906, 267] on p "Du bist ein früher Vogel oder eher eine Nachteule? Muss du deine Kinder morgens…" at bounding box center [739, 216] width 697 height 100
click at [428, 346] on link "Darf ich von zu Hause arbeiten?" at bounding box center [783, 314] width 985 height 62
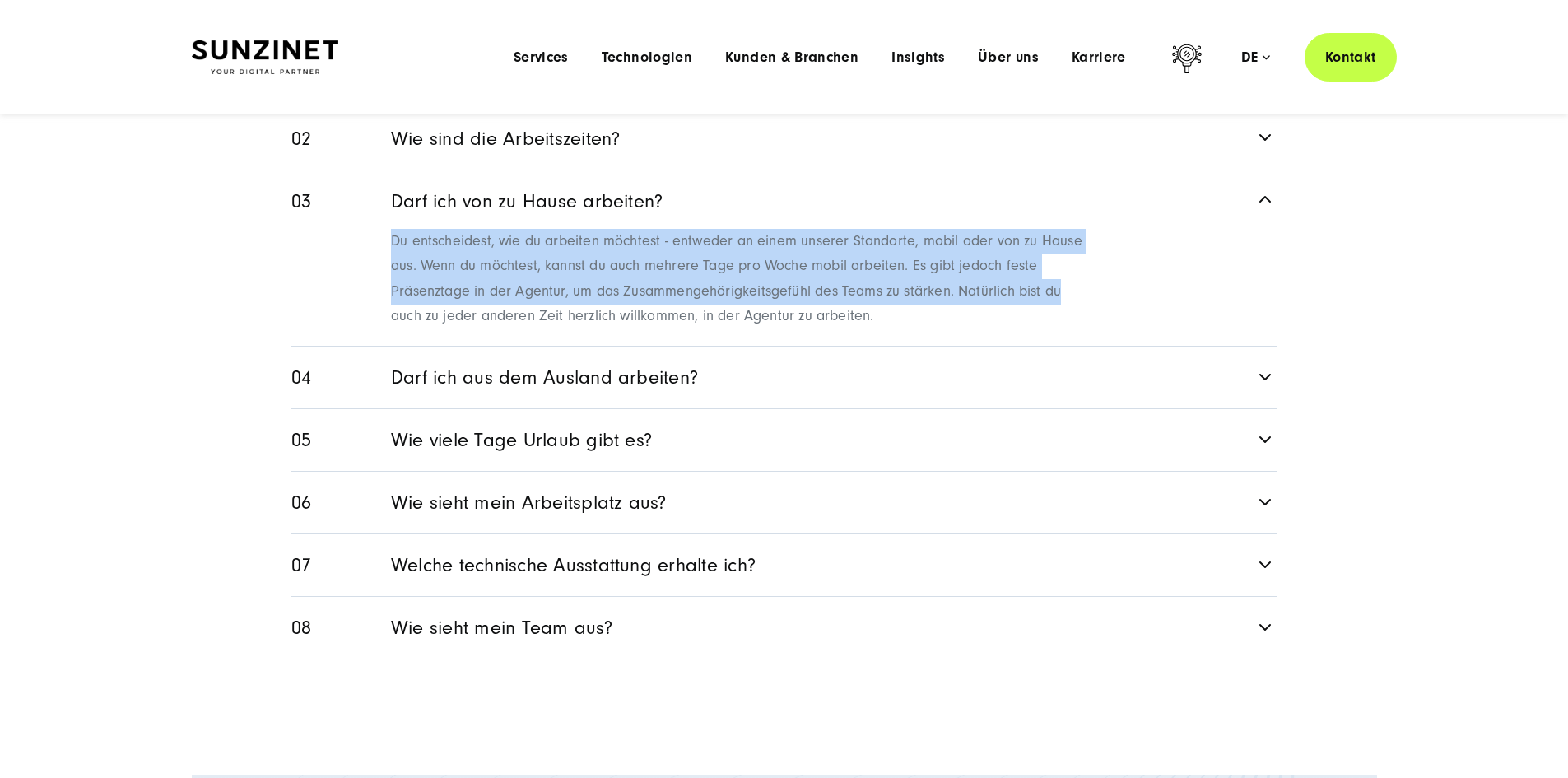
drag, startPoint x: 386, startPoint y: 313, endPoint x: 1067, endPoint y: 355, distance: 682.3
click at [1067, 329] on div "Du entscheidest, wie du arbeiten möchtest - entweder an einem unserer Standorte…" at bounding box center [783, 278] width 985 height 103
click at [1067, 329] on p "Du entscheidest, wie du arbeiten möchtest - entweder an einem unserer Standorte…" at bounding box center [739, 278] width 697 height 100
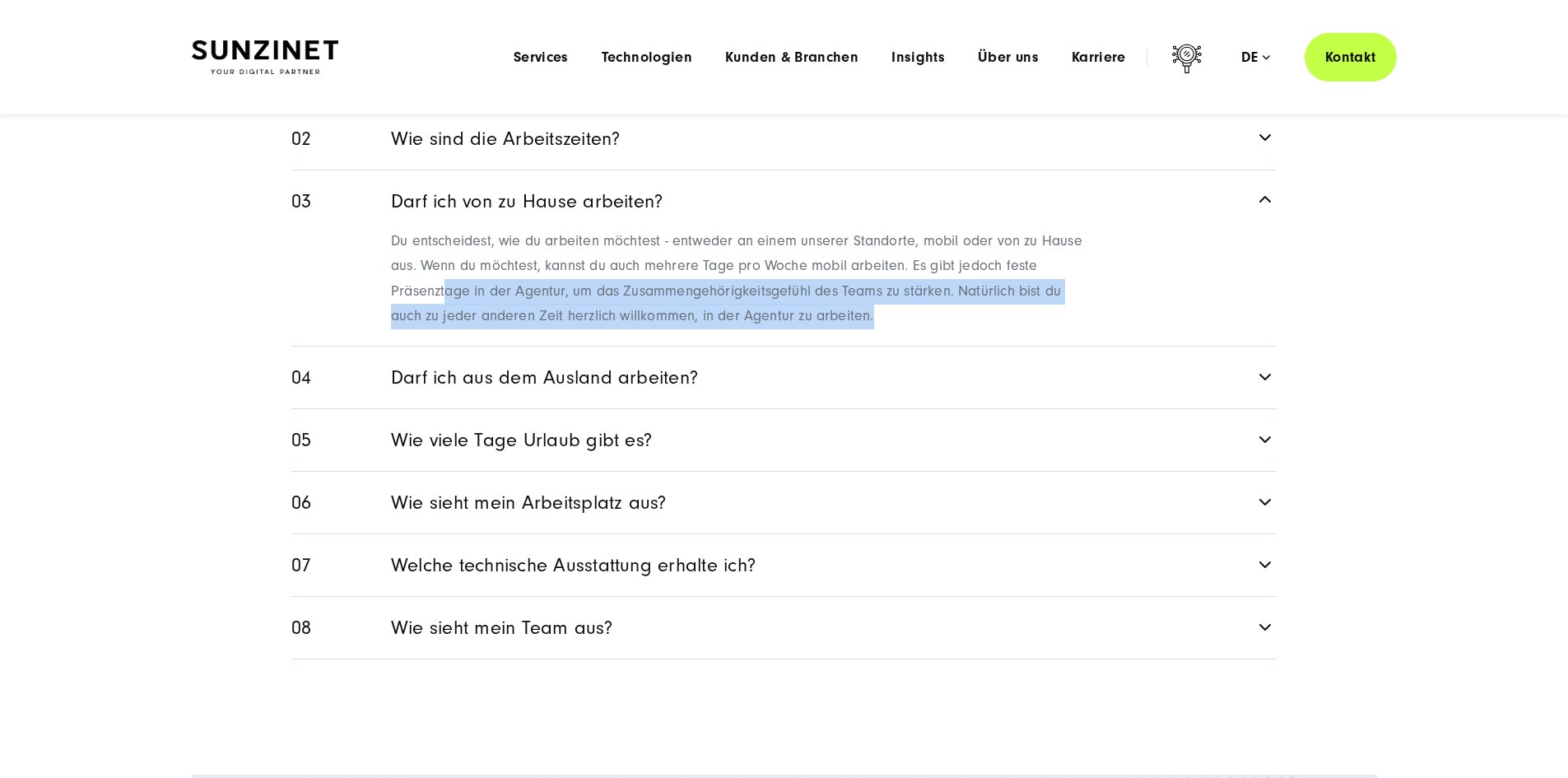
drag, startPoint x: 446, startPoint y: 342, endPoint x: 951, endPoint y: 374, distance: 506.0
click at [952, 329] on p "Du entscheidest, wie du arbeiten möchtest - entweder an einem unserer Standorte…" at bounding box center [739, 278] width 697 height 100
drag, startPoint x: 951, startPoint y: 374, endPoint x: 907, endPoint y: 371, distance: 44.1
click at [950, 329] on p "Du entscheidest, wie du arbeiten möchtest - entweder an einem unserer Standorte…" at bounding box center [739, 278] width 697 height 100
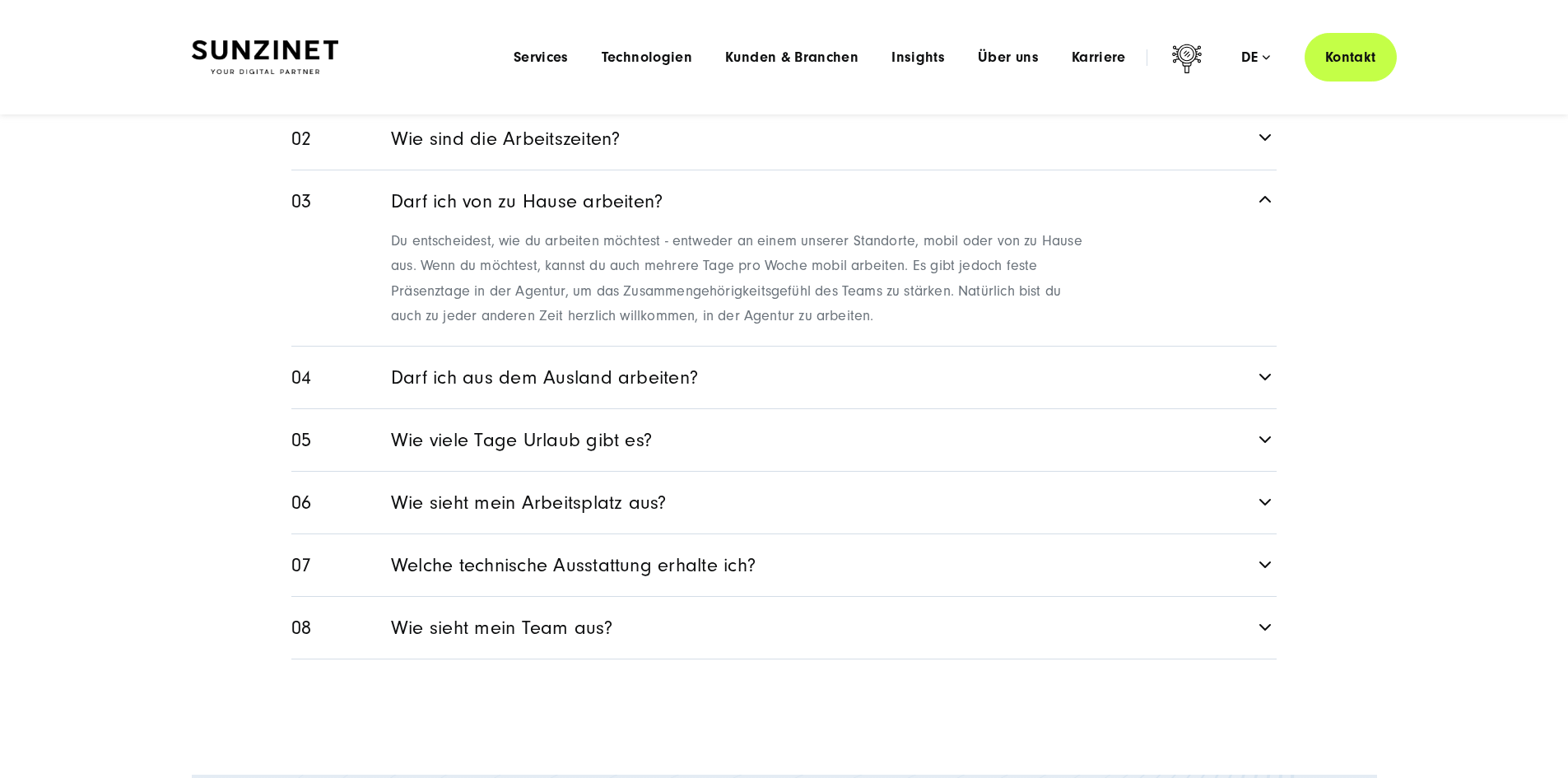
click at [381, 329] on div "Du entscheidest, wie du arbeiten möchtest - entweder an einem unserer Standorte…" at bounding box center [783, 278] width 985 height 103
click at [466, 471] on link "Wie viele Tage Urlaub gibt es?" at bounding box center [783, 440] width 985 height 62
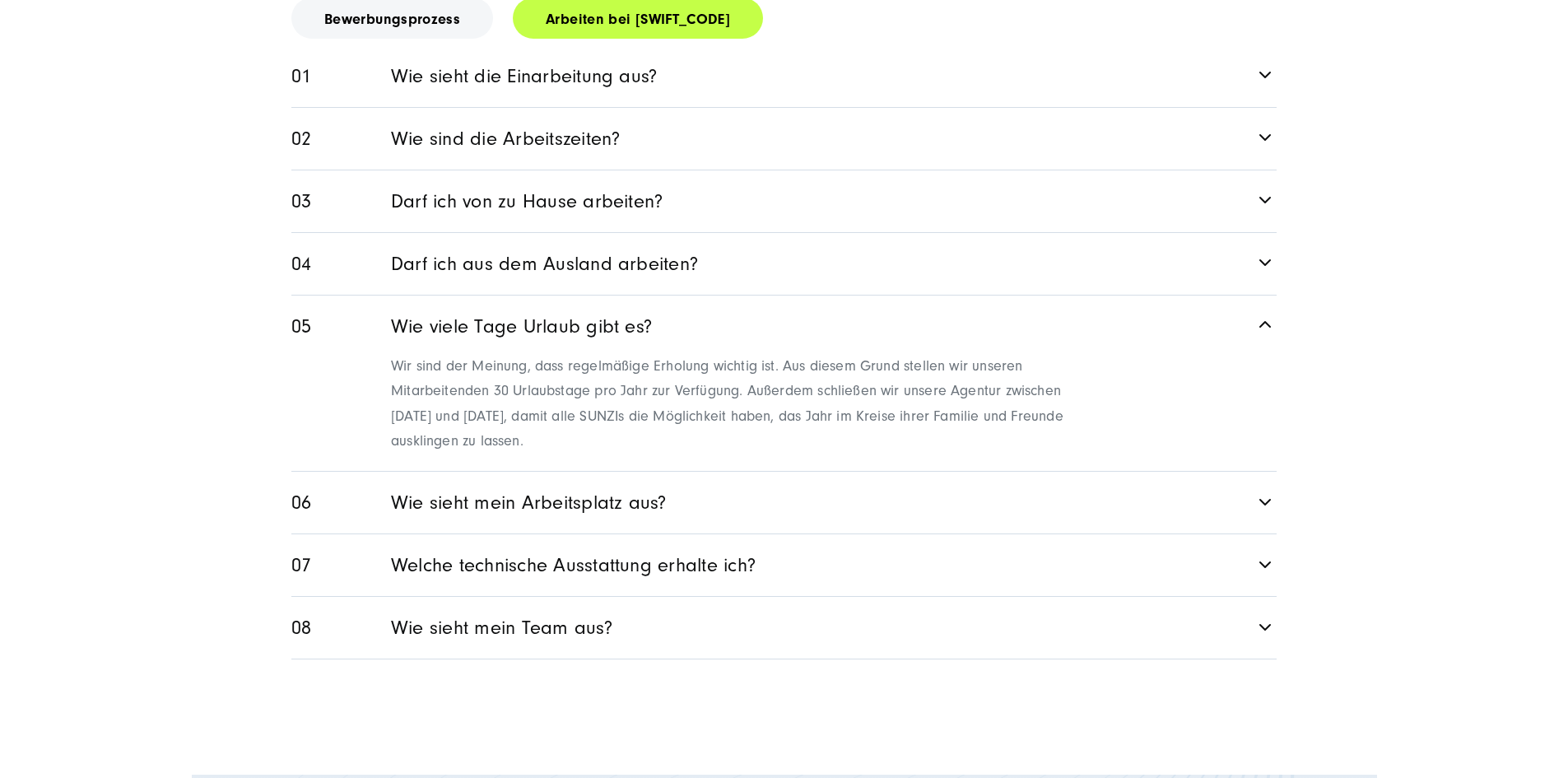
scroll to position [2304, 0]
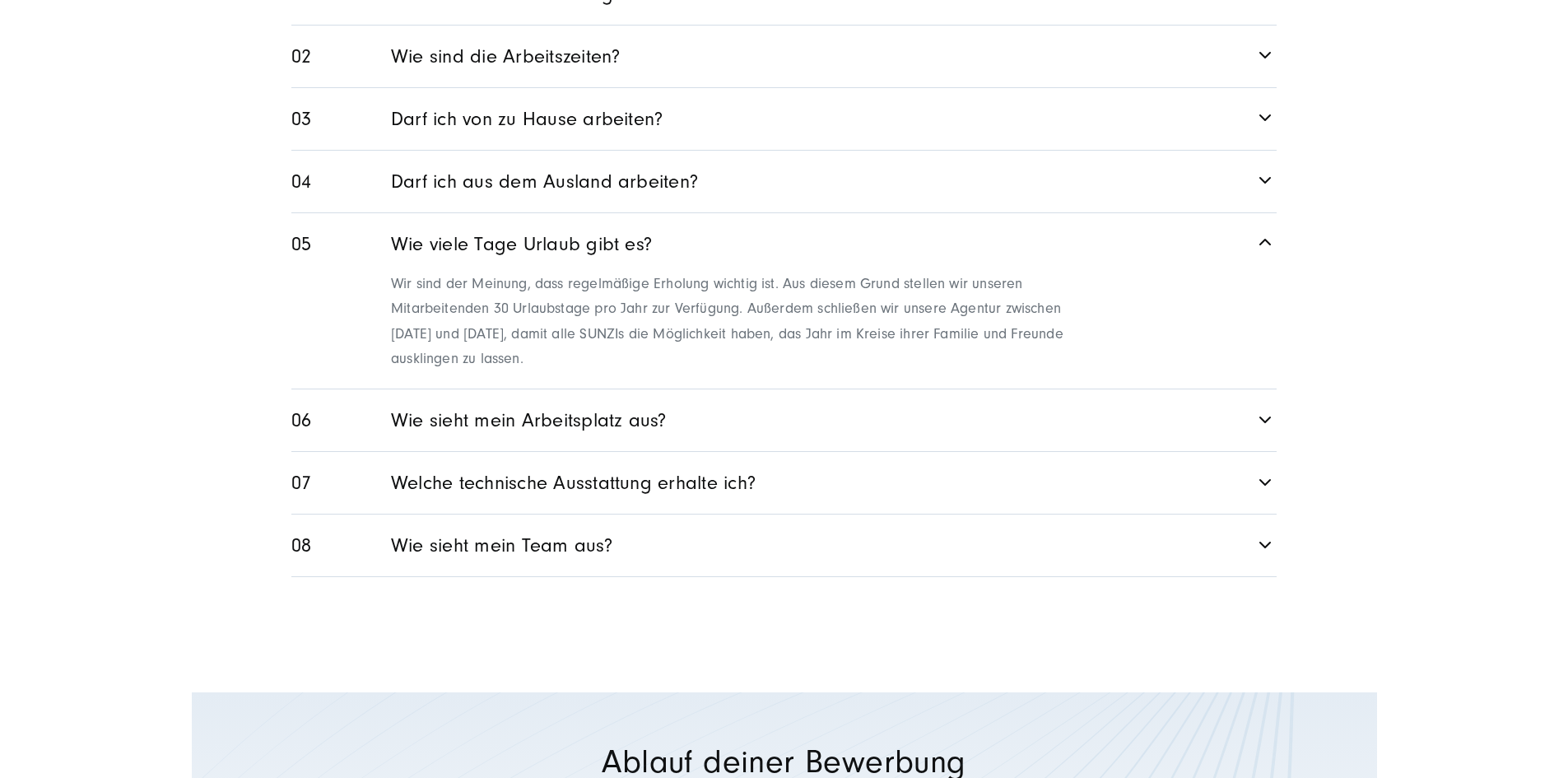
click at [441, 451] on link "Wie sieht mein Arbeitsplatz aus?" at bounding box center [783, 419] width 985 height 62
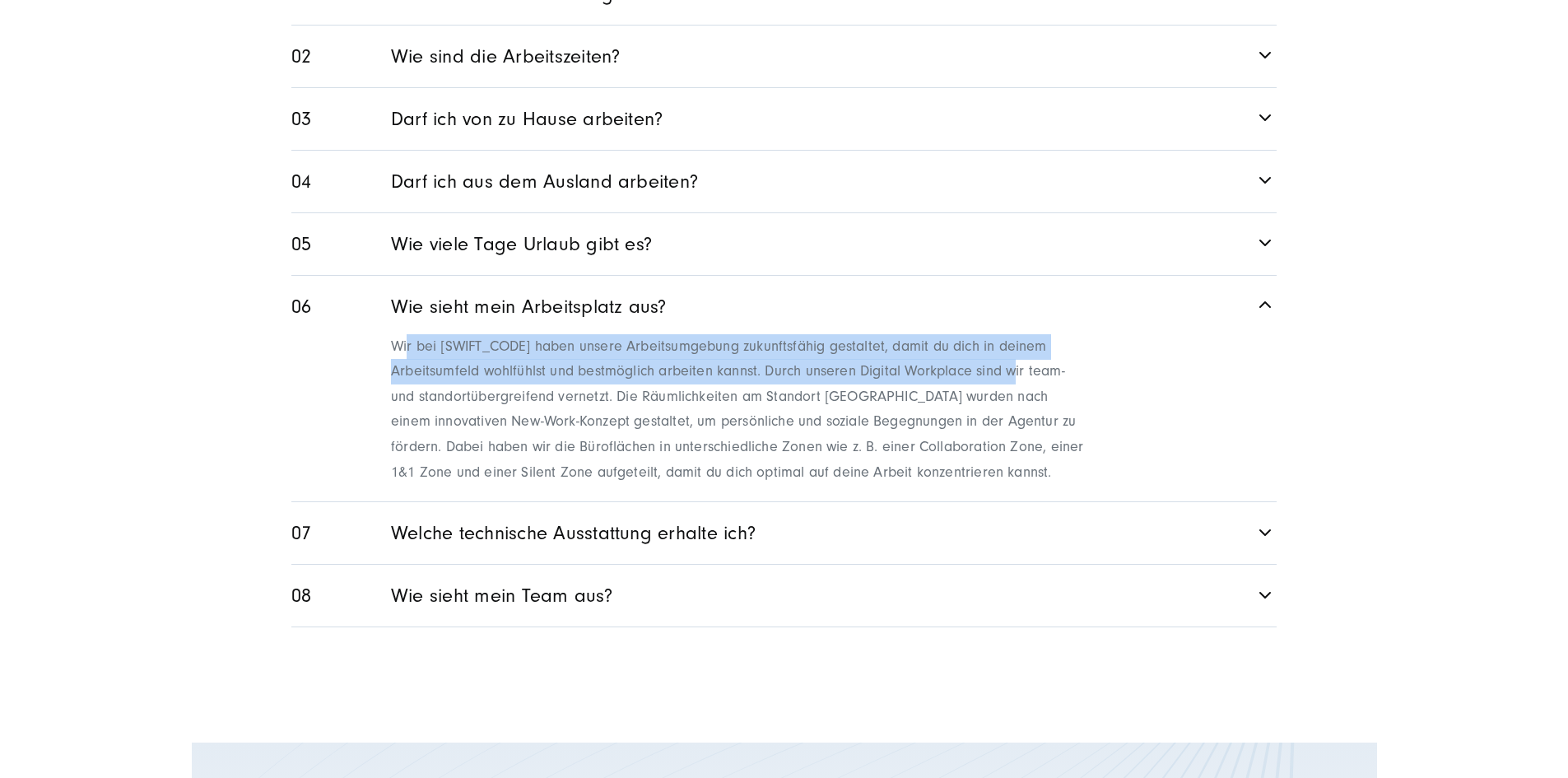
drag, startPoint x: 504, startPoint y: 411, endPoint x: 1042, endPoint y: 441, distance: 538.8
click at [1042, 441] on p "Wir bei [SWIFT_CODE] haben unsere Arbeitsumgebung zukunftsfähig gestaltet, dami…" at bounding box center [739, 409] width 697 height 151
click at [505, 564] on link "Welche technische Ausstattung erhalte ich?" at bounding box center [783, 532] width 985 height 62
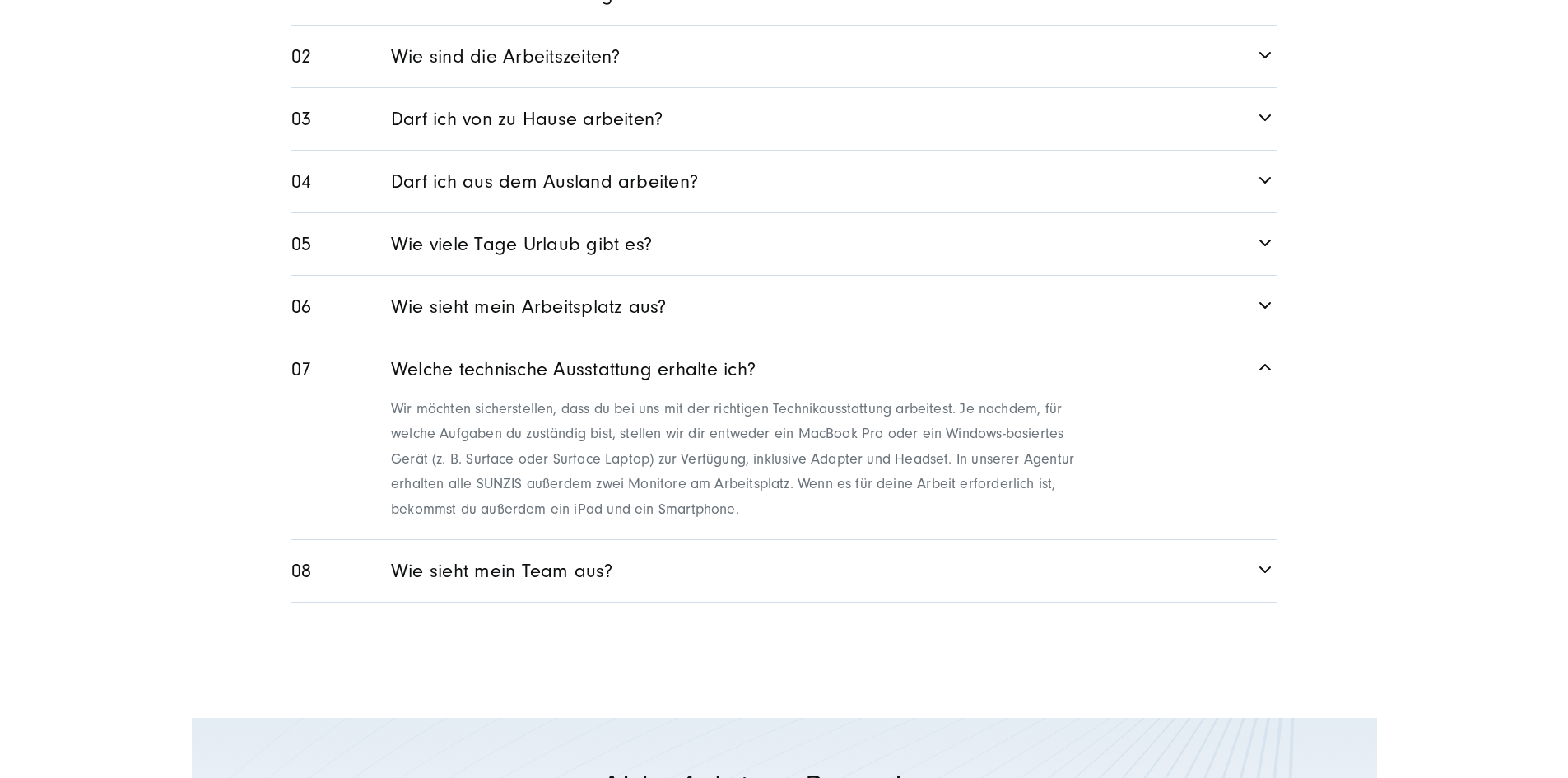
scroll to position [2469, 0]
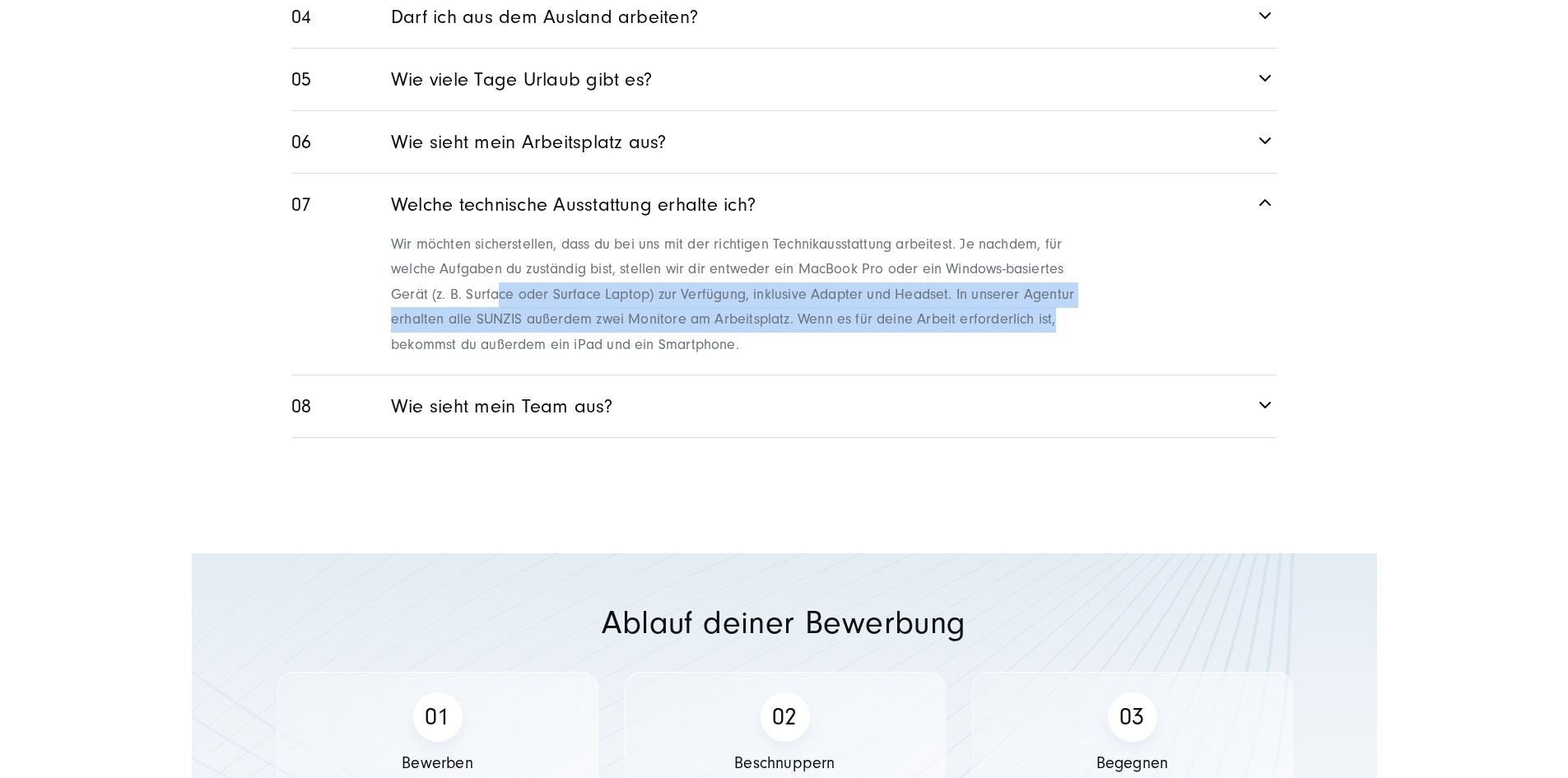
drag, startPoint x: 501, startPoint y: 367, endPoint x: 1121, endPoint y: 381, distance: 620.2
click at [1121, 358] on div "Wir möchten sicherstellen, dass du bei uns mit der richtigen Technikausstattung…" at bounding box center [783, 294] width 985 height 128
